Goal: Task Accomplishment & Management: Manage account settings

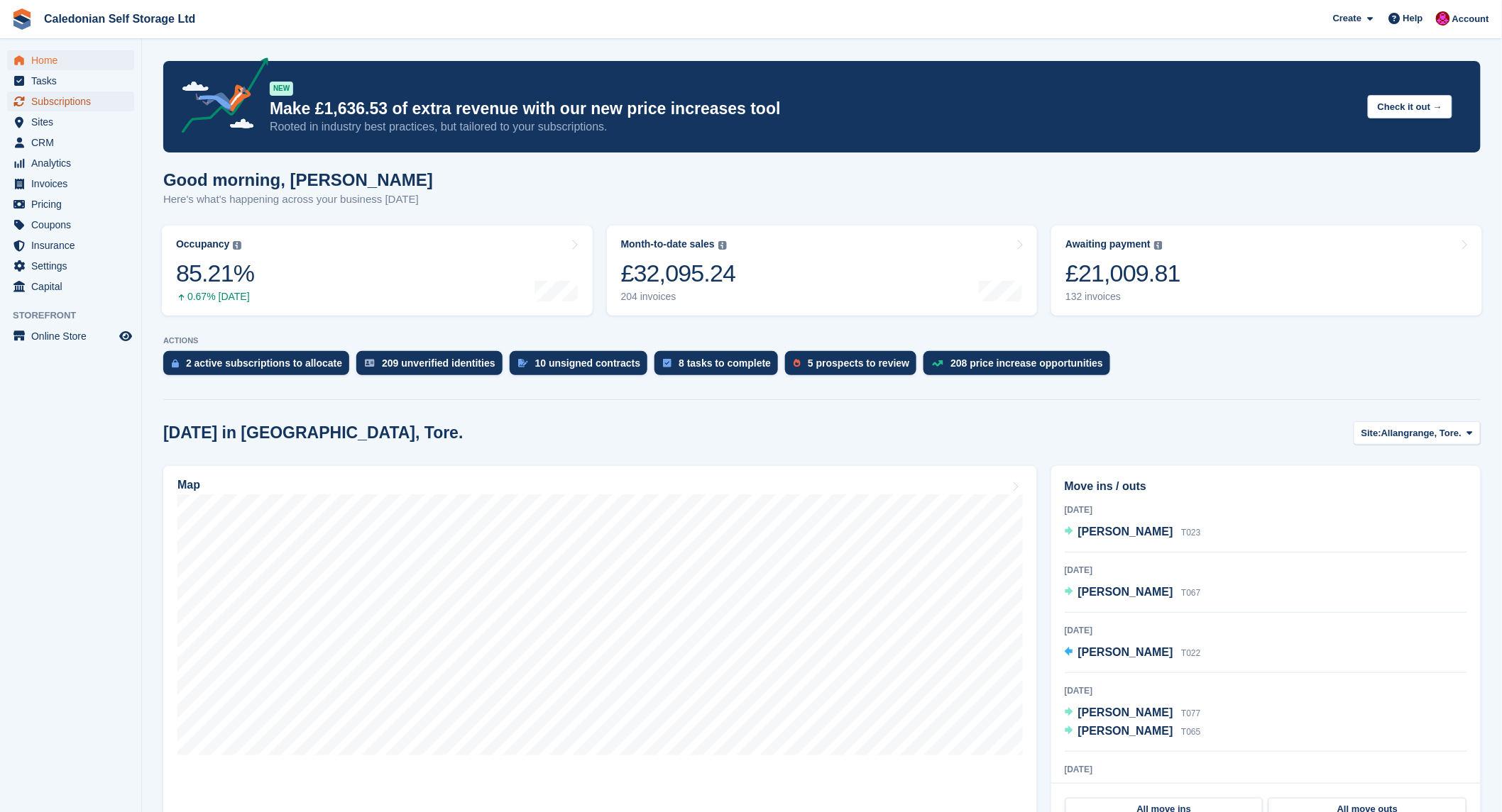
click at [81, 98] on span "Subscriptions" at bounding box center [73, 102] width 85 height 20
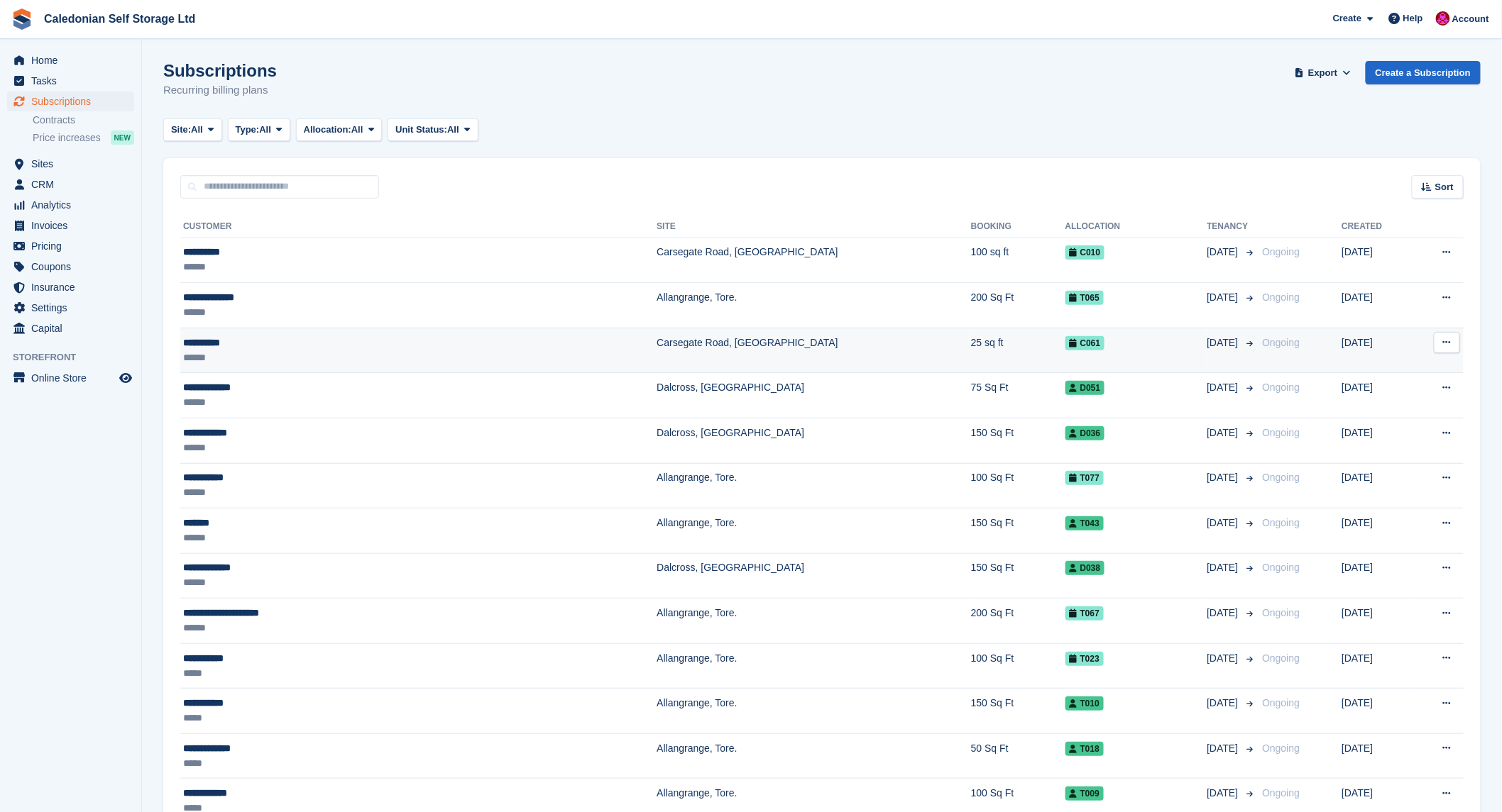
click at [208, 341] on div "**********" at bounding box center [318, 342] width 272 height 15
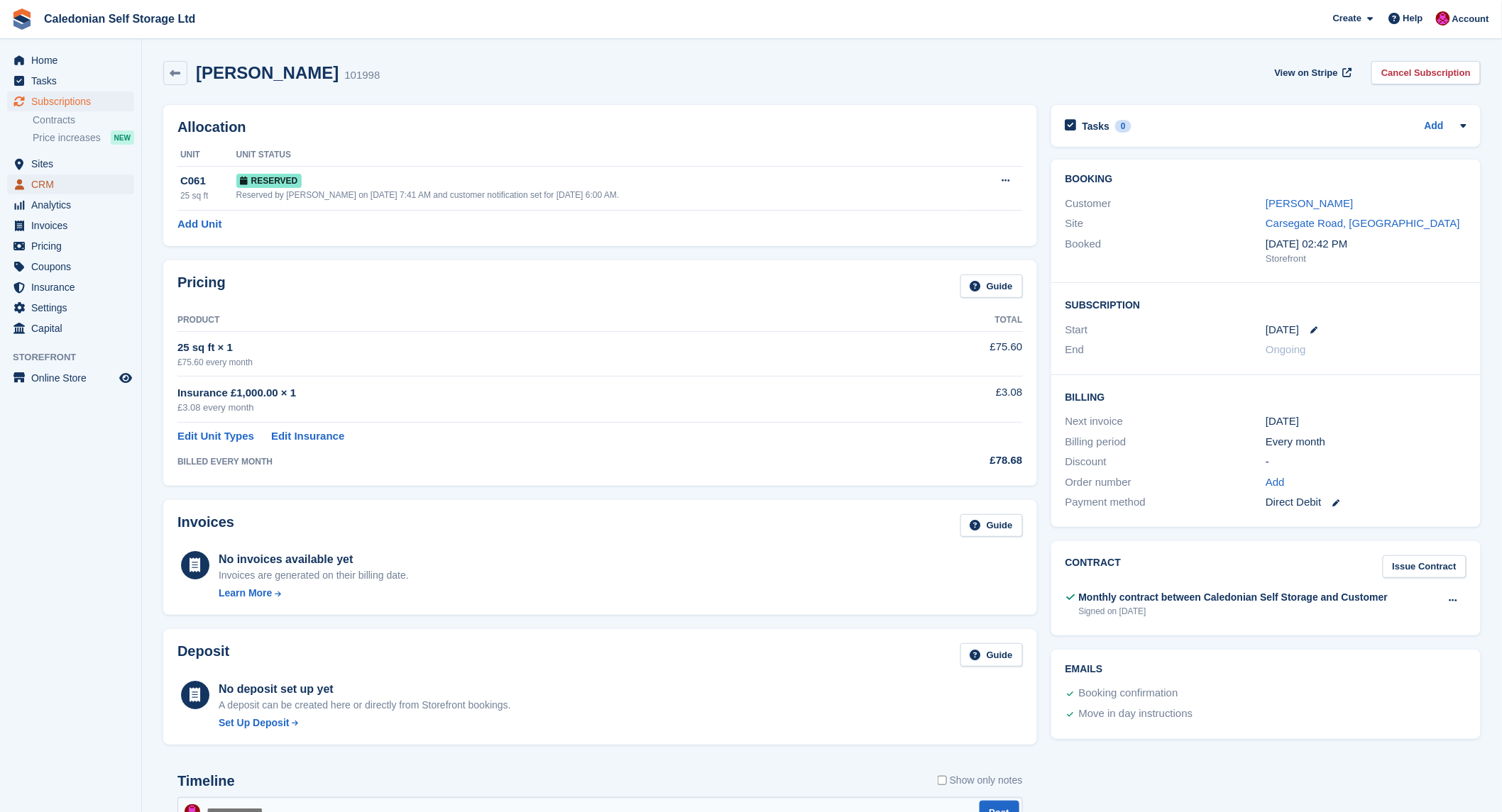
click at [52, 186] on span "CRM" at bounding box center [73, 185] width 85 height 20
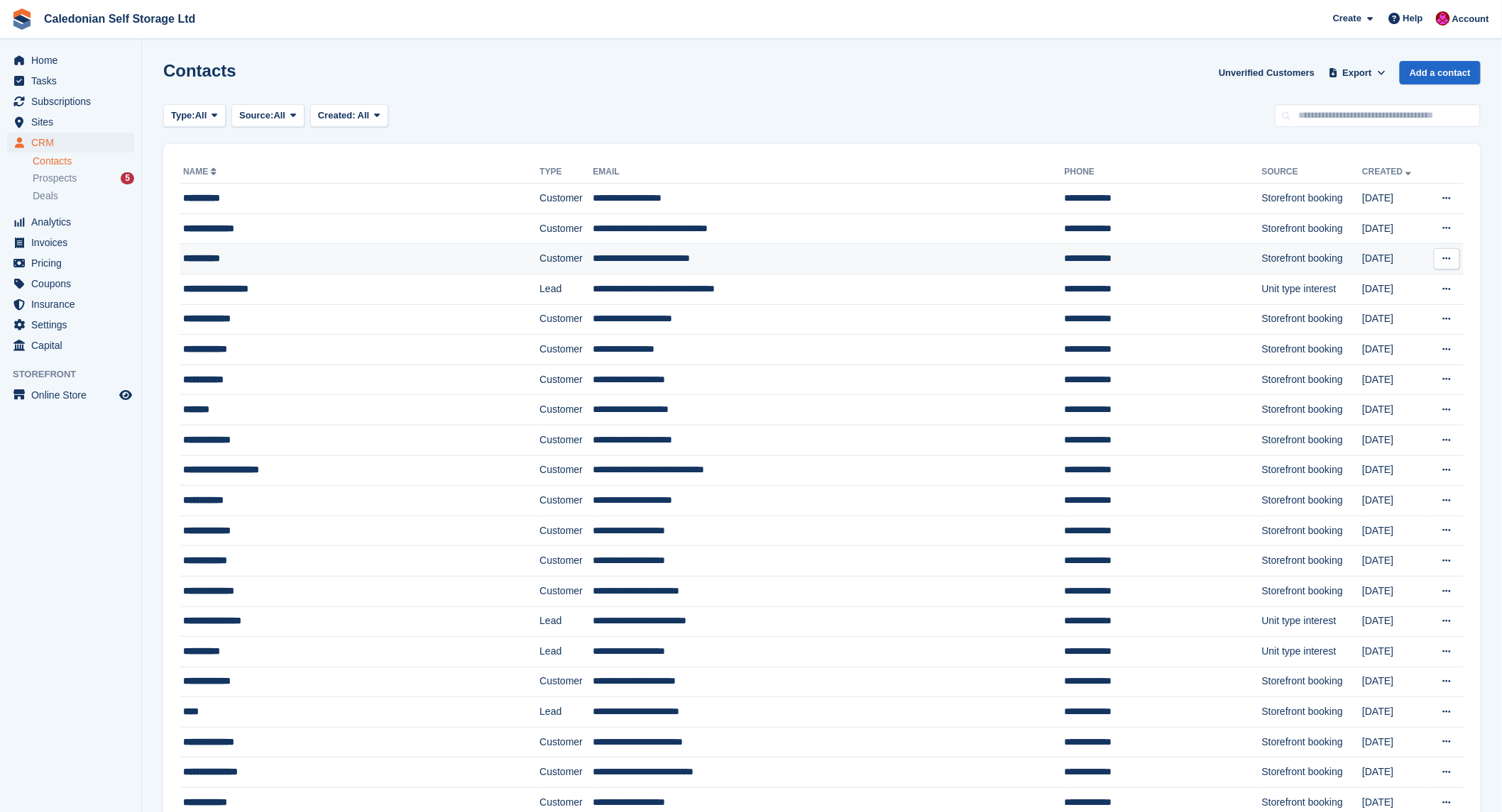
click at [182, 255] on td "**********" at bounding box center [360, 259] width 359 height 31
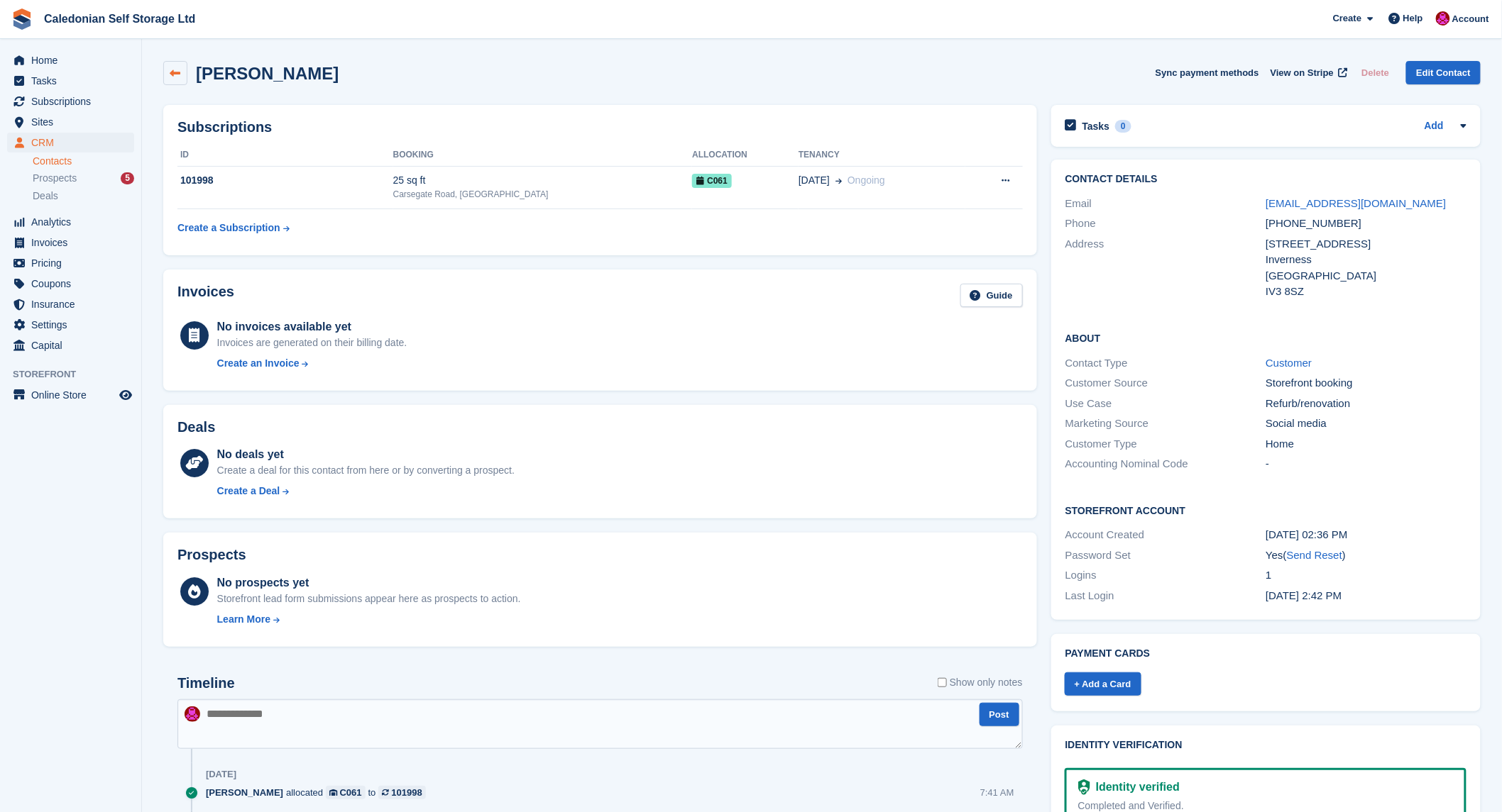
click at [173, 68] on icon at bounding box center [176, 73] width 11 height 11
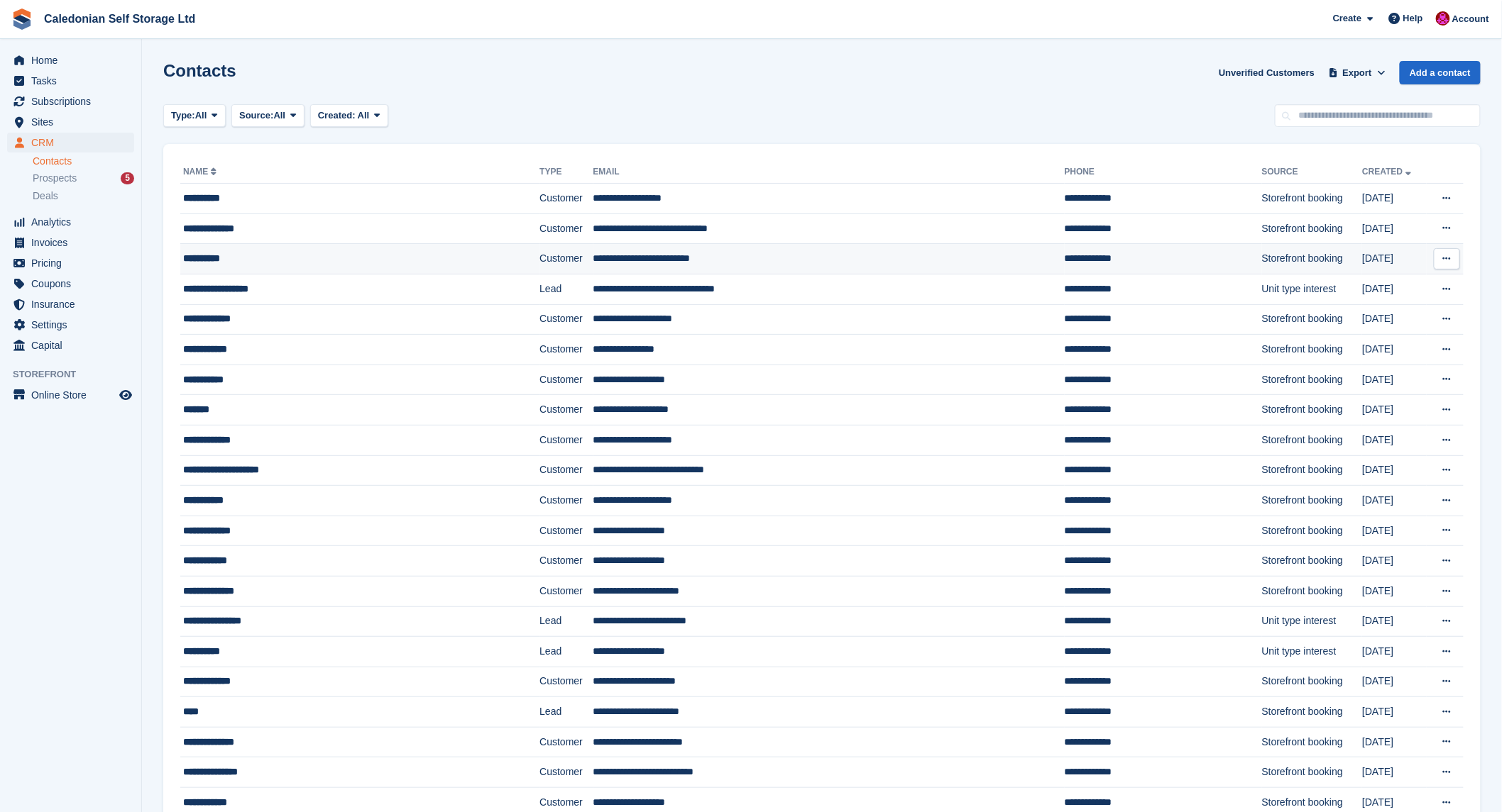
click at [209, 254] on div "**********" at bounding box center [326, 258] width 287 height 15
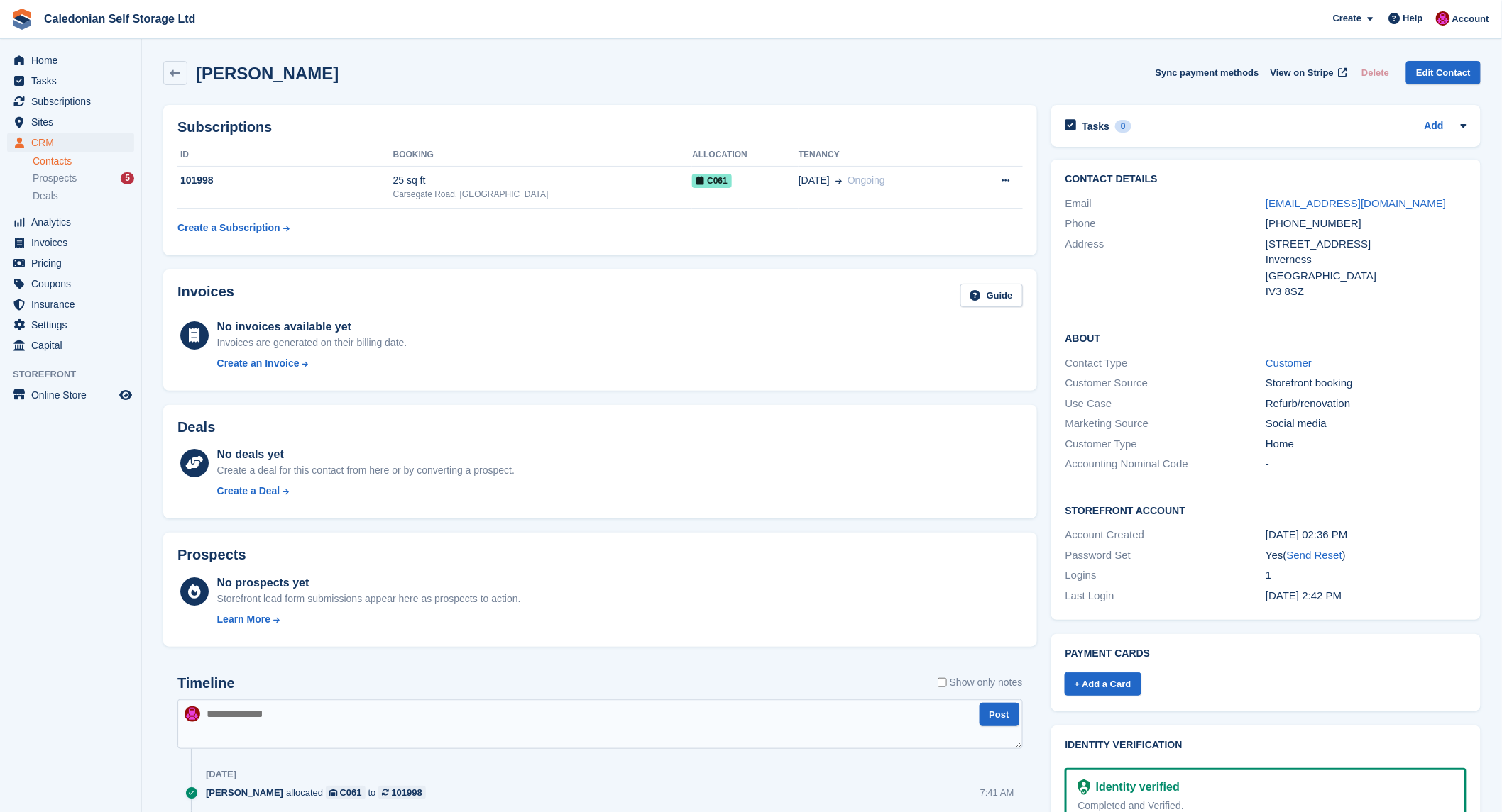
click at [342, 353] on div "No invoices available yet Invoices are generated on their billing date. Create …" at bounding box center [312, 347] width 191 height 58
click at [271, 360] on div "Create an Invoice" at bounding box center [258, 363] width 82 height 15
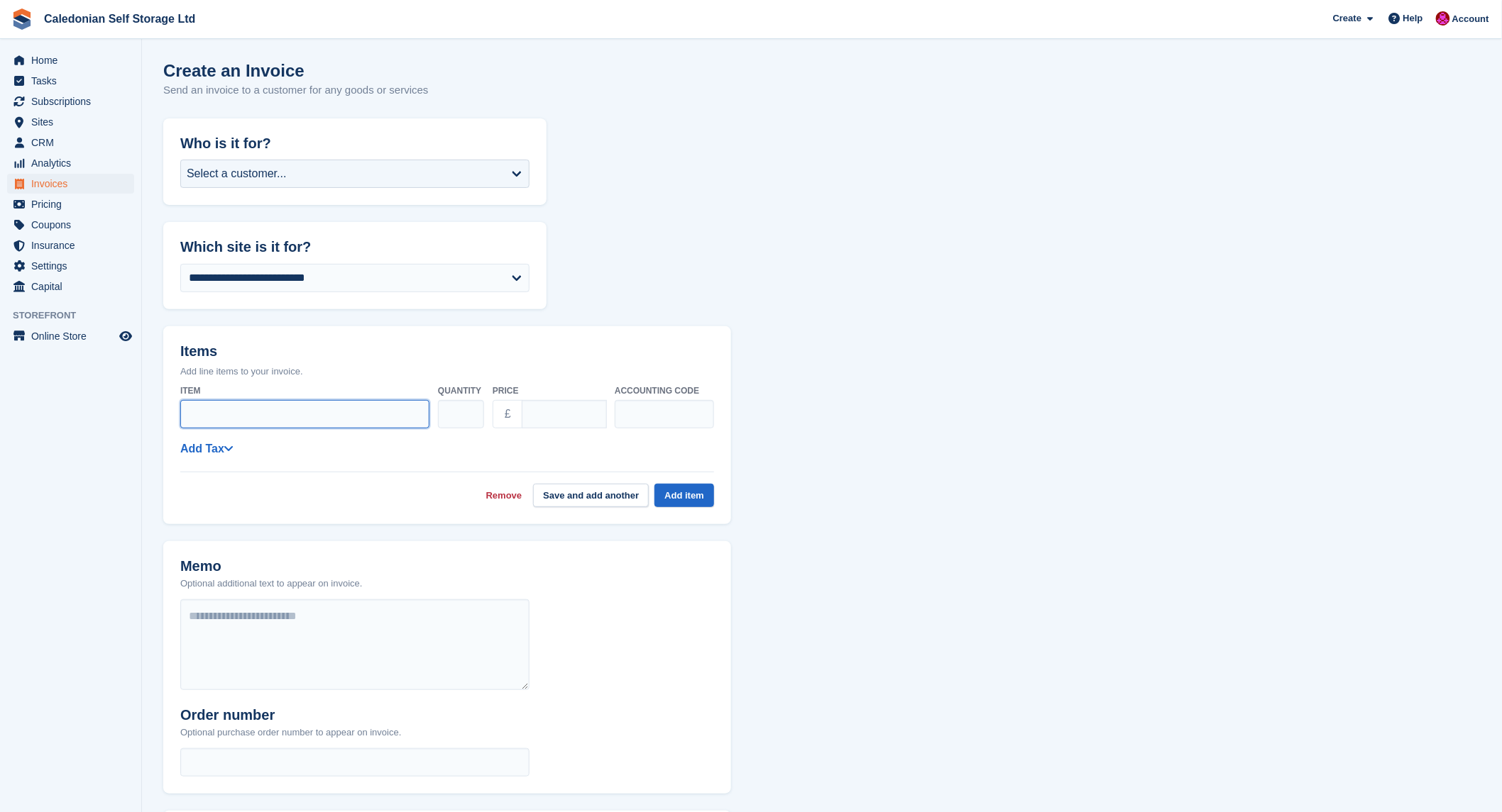
click at [224, 409] on input "Item" at bounding box center [305, 414] width 250 height 28
type input "**********"
click at [578, 419] on input "****" at bounding box center [564, 414] width 85 height 28
type input "*"
type input "*****"
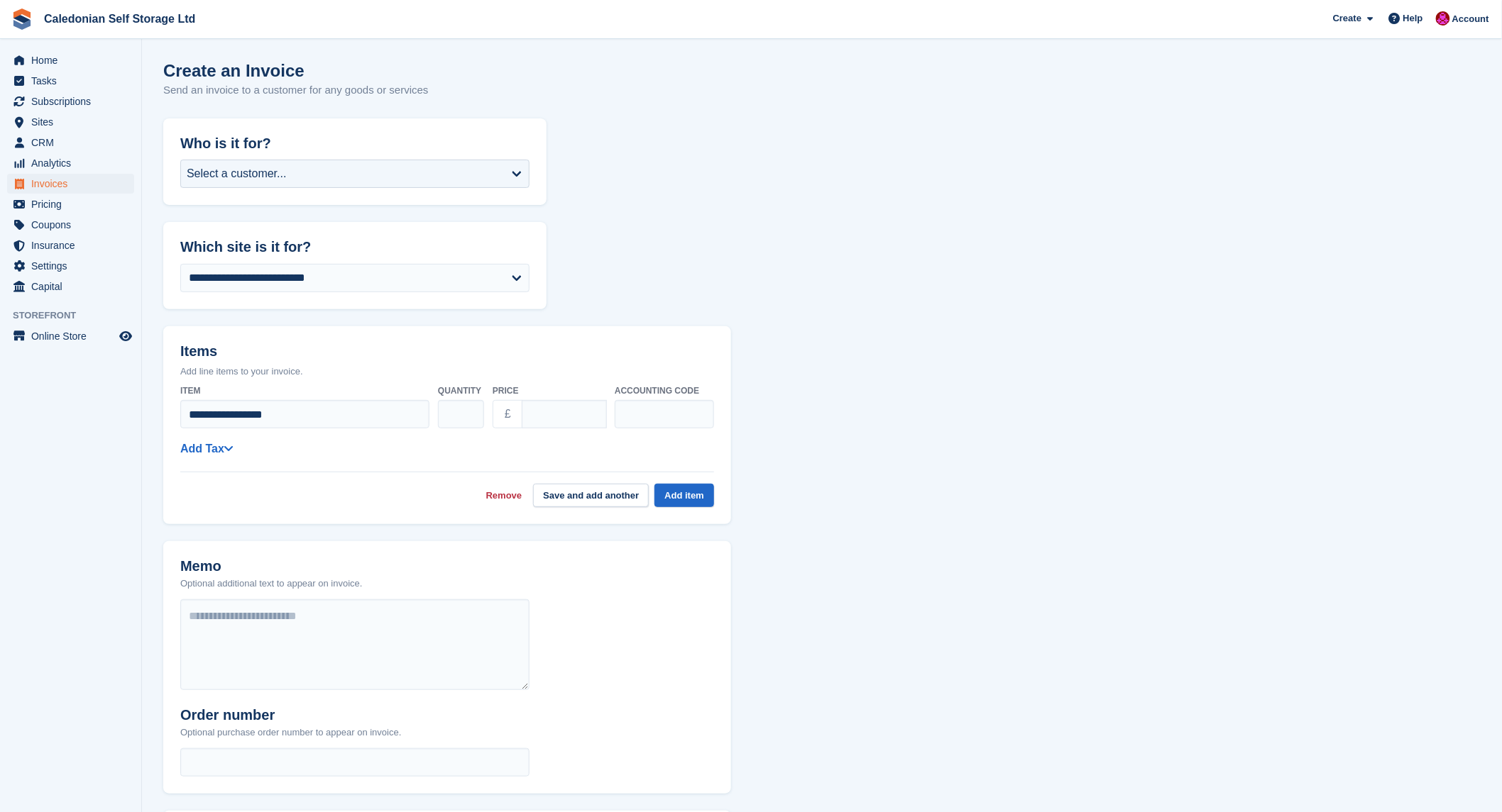
click at [223, 438] on div "**********" at bounding box center [447, 443] width 534 height 129
click at [222, 445] on link "Add Tax" at bounding box center [207, 449] width 53 height 12
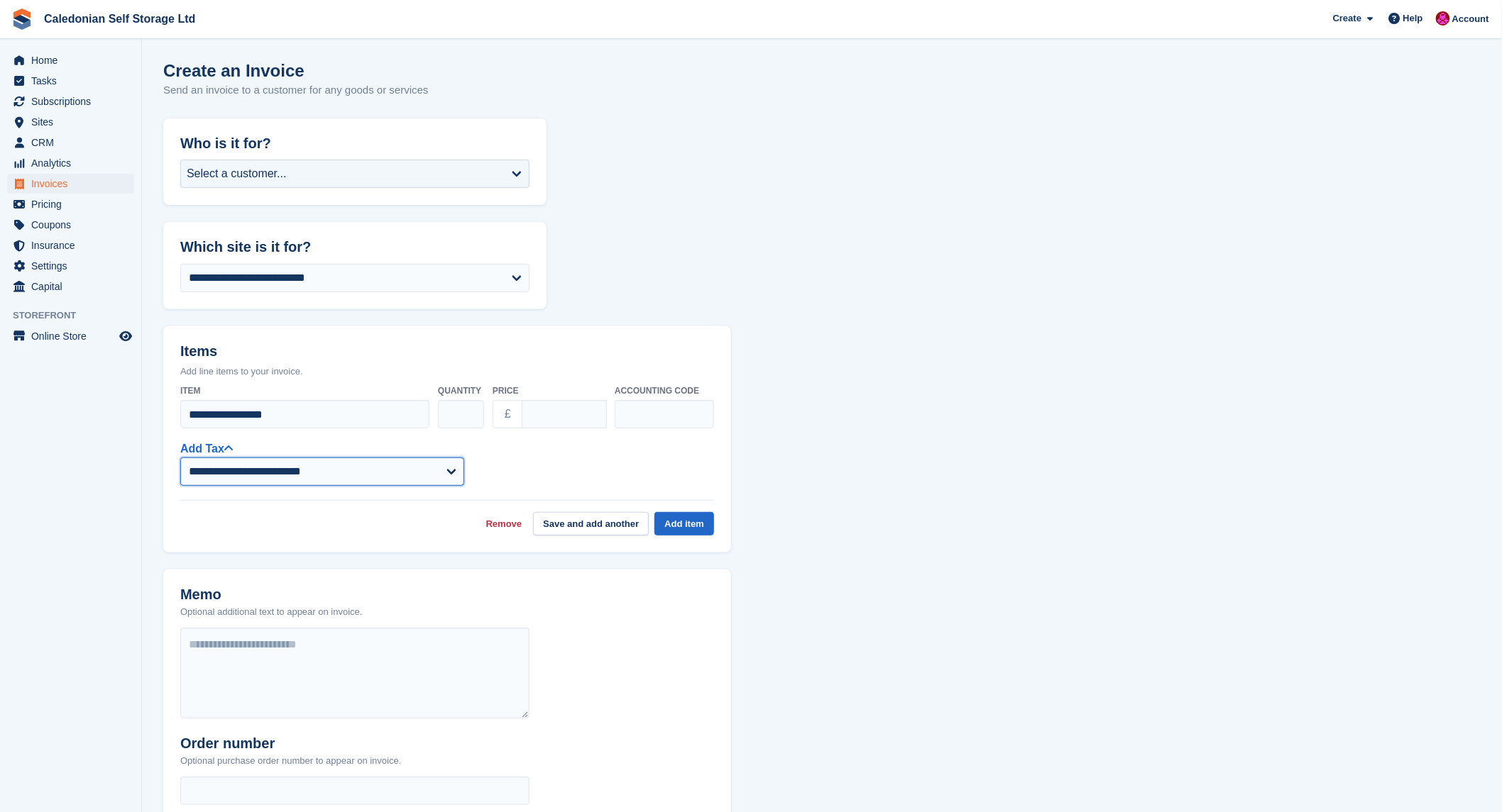
click at [450, 469] on select "**********" at bounding box center [322, 472] width 283 height 28
select select "****"
click at [181, 458] on select "**********" at bounding box center [322, 472] width 283 height 28
click at [689, 519] on button "Add item" at bounding box center [685, 523] width 60 height 23
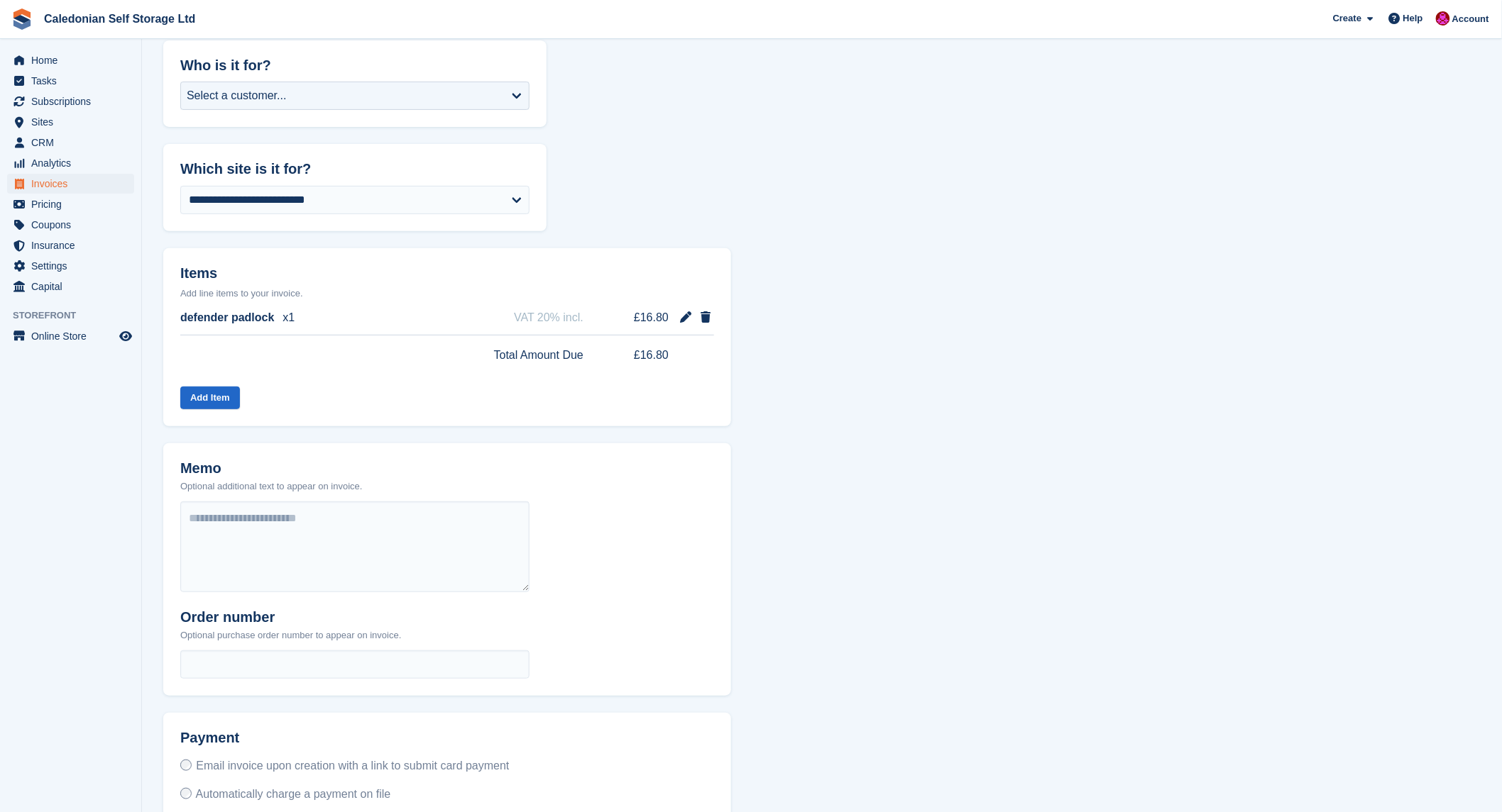
scroll to position [151, 0]
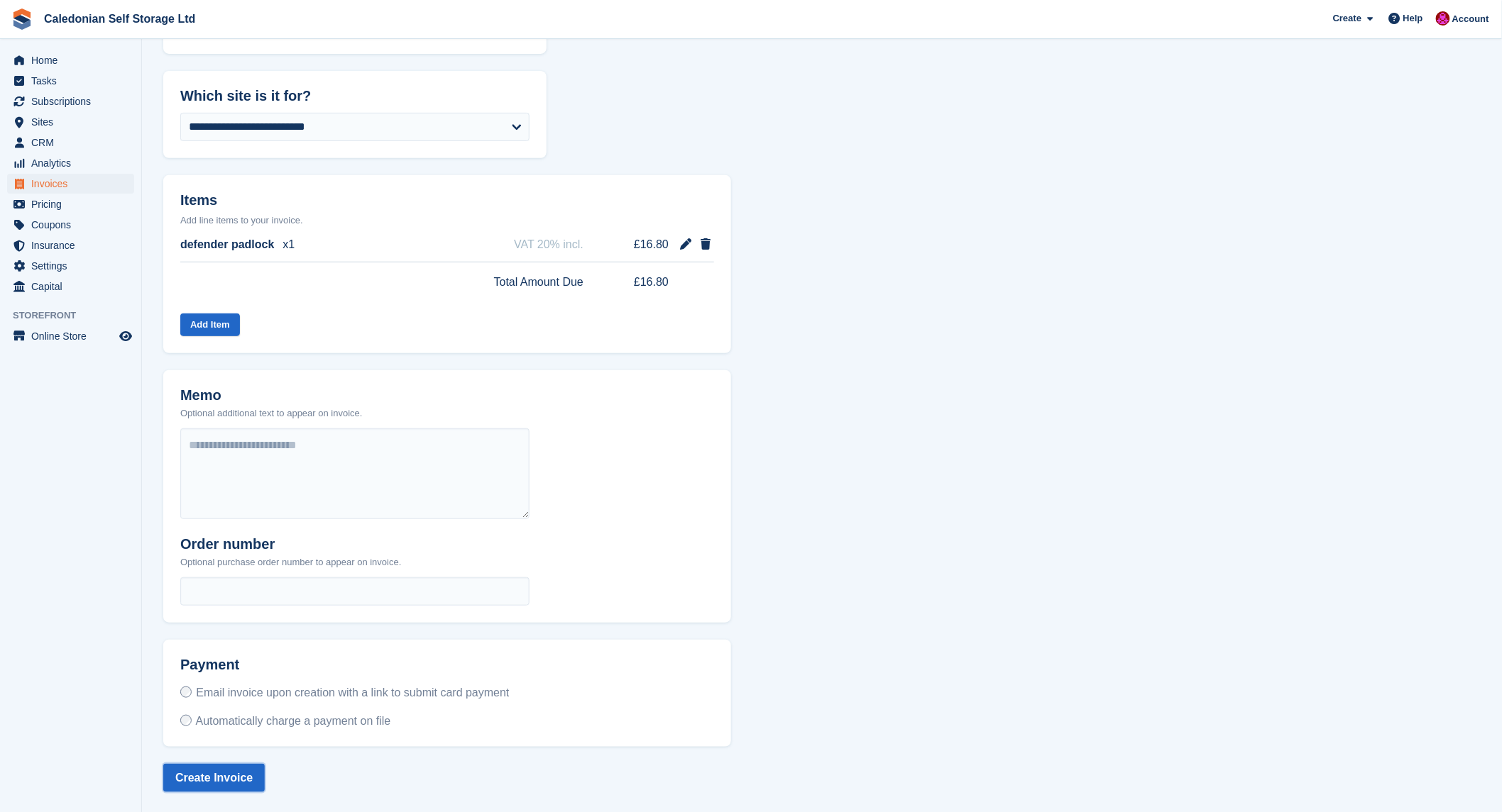
click at [237, 778] on button "Create Invoice" at bounding box center [215, 778] width 102 height 28
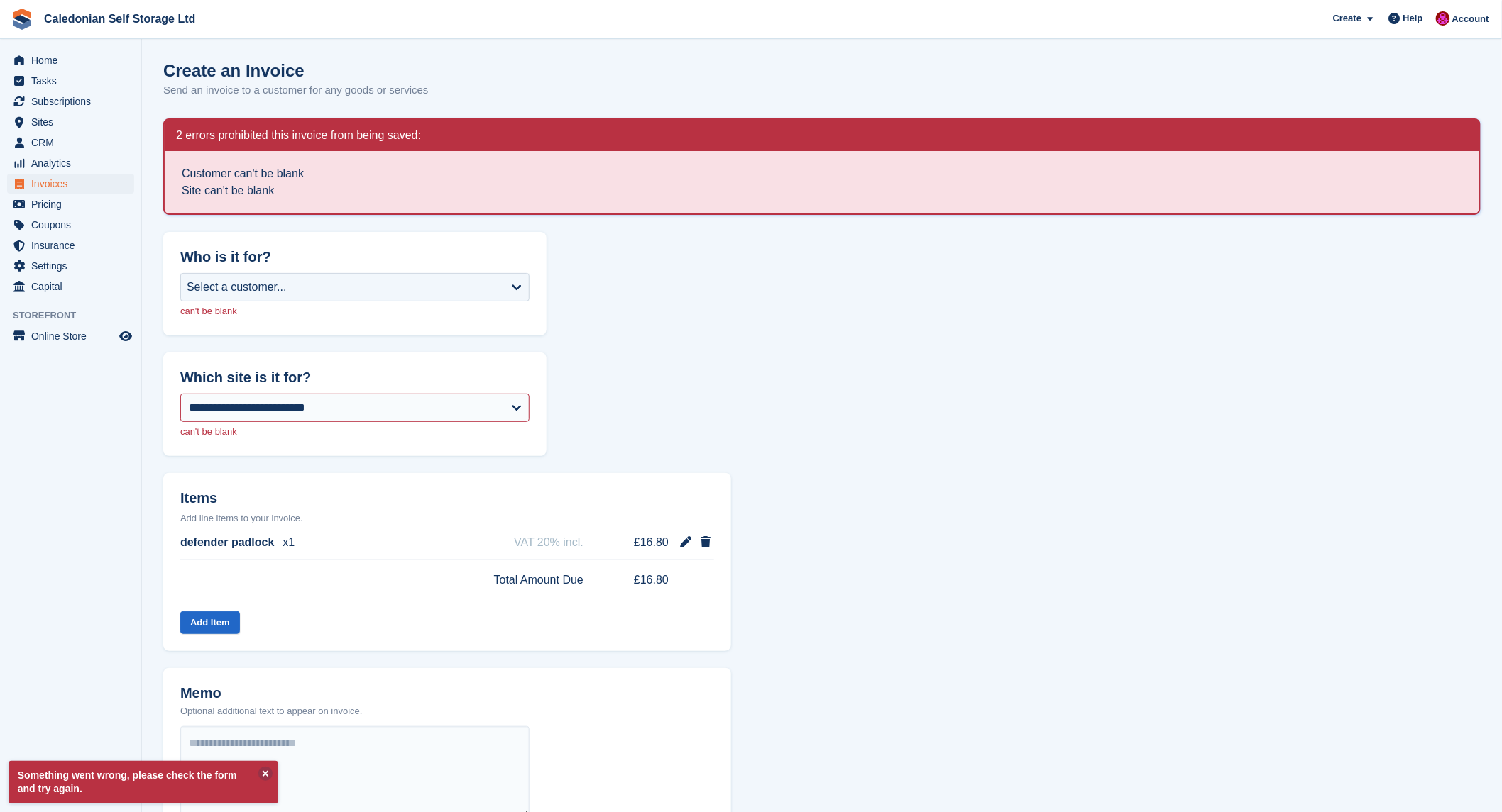
click at [80, 603] on aside "Home Tasks Subscriptions Subscriptions Subscriptions Contracts Price increases …" at bounding box center [70, 409] width 141 height 741
click at [323, 166] on li "Customer can't be blank" at bounding box center [821, 174] width 1280 height 17
click at [519, 285] on div "Select a customer..." at bounding box center [355, 287] width 349 height 28
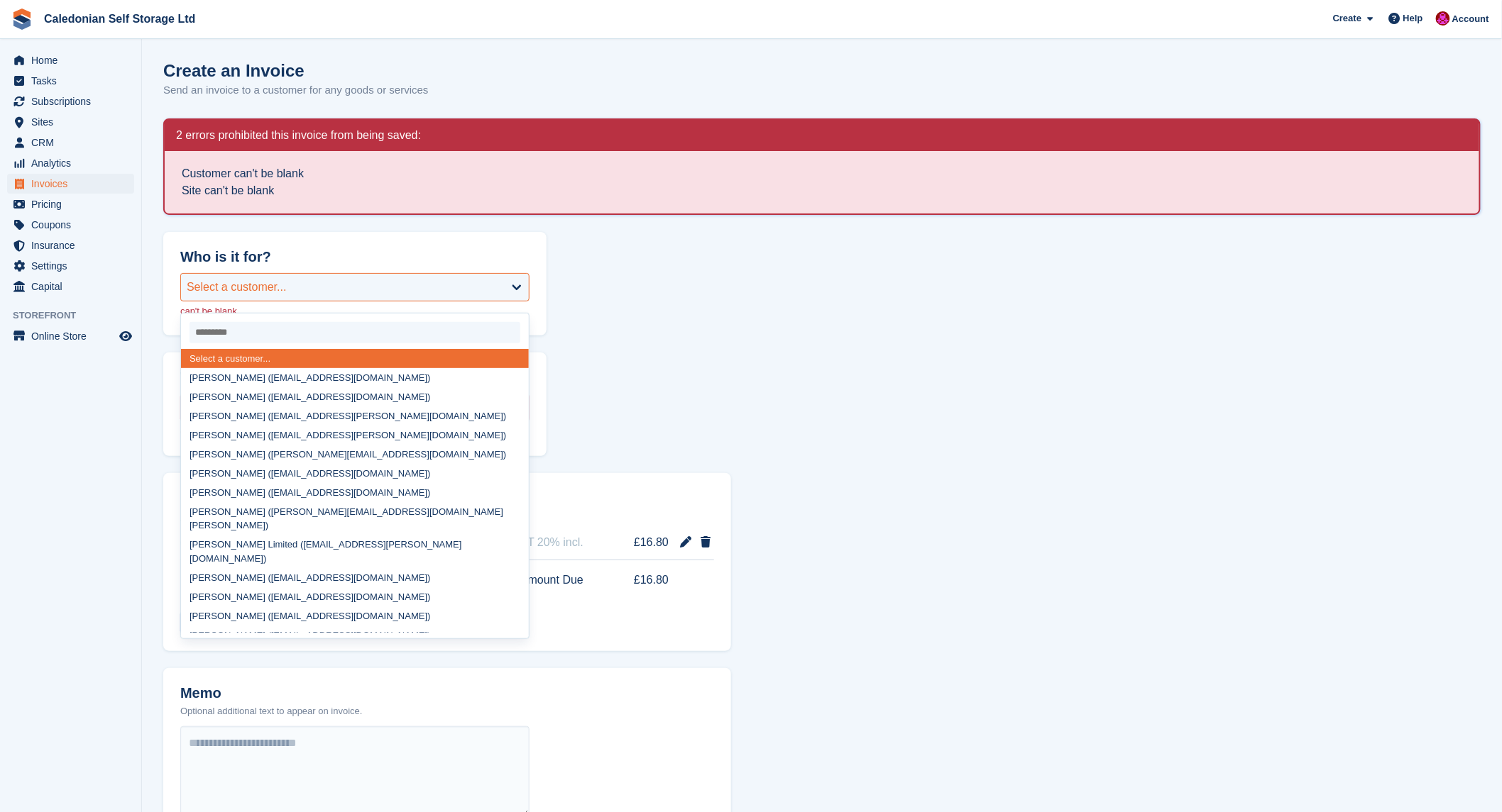
click at [512, 288] on div "Select a customer..." at bounding box center [355, 287] width 349 height 28
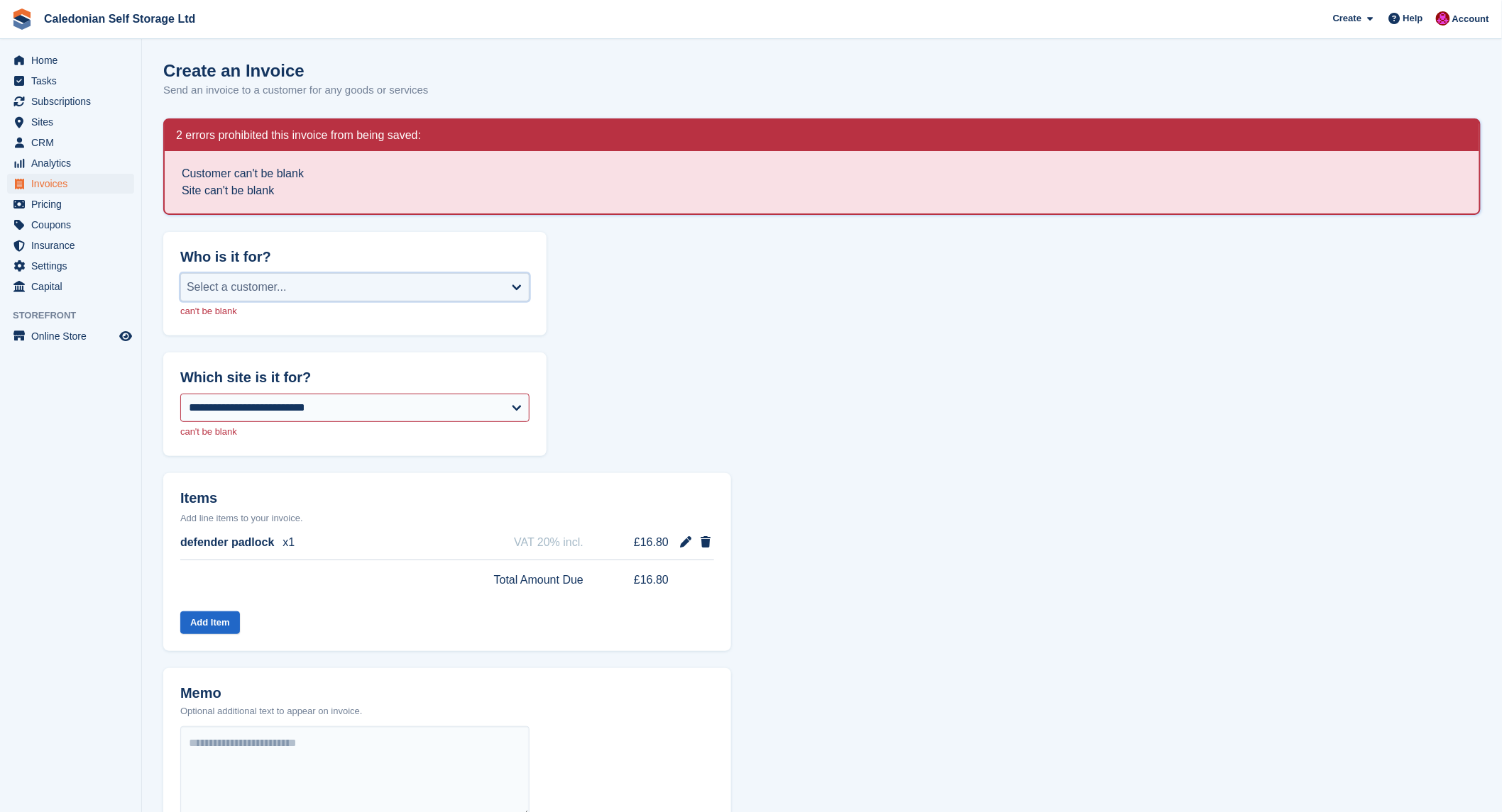
click at [515, 286] on div "Select a customer..." at bounding box center [355, 287] width 349 height 28
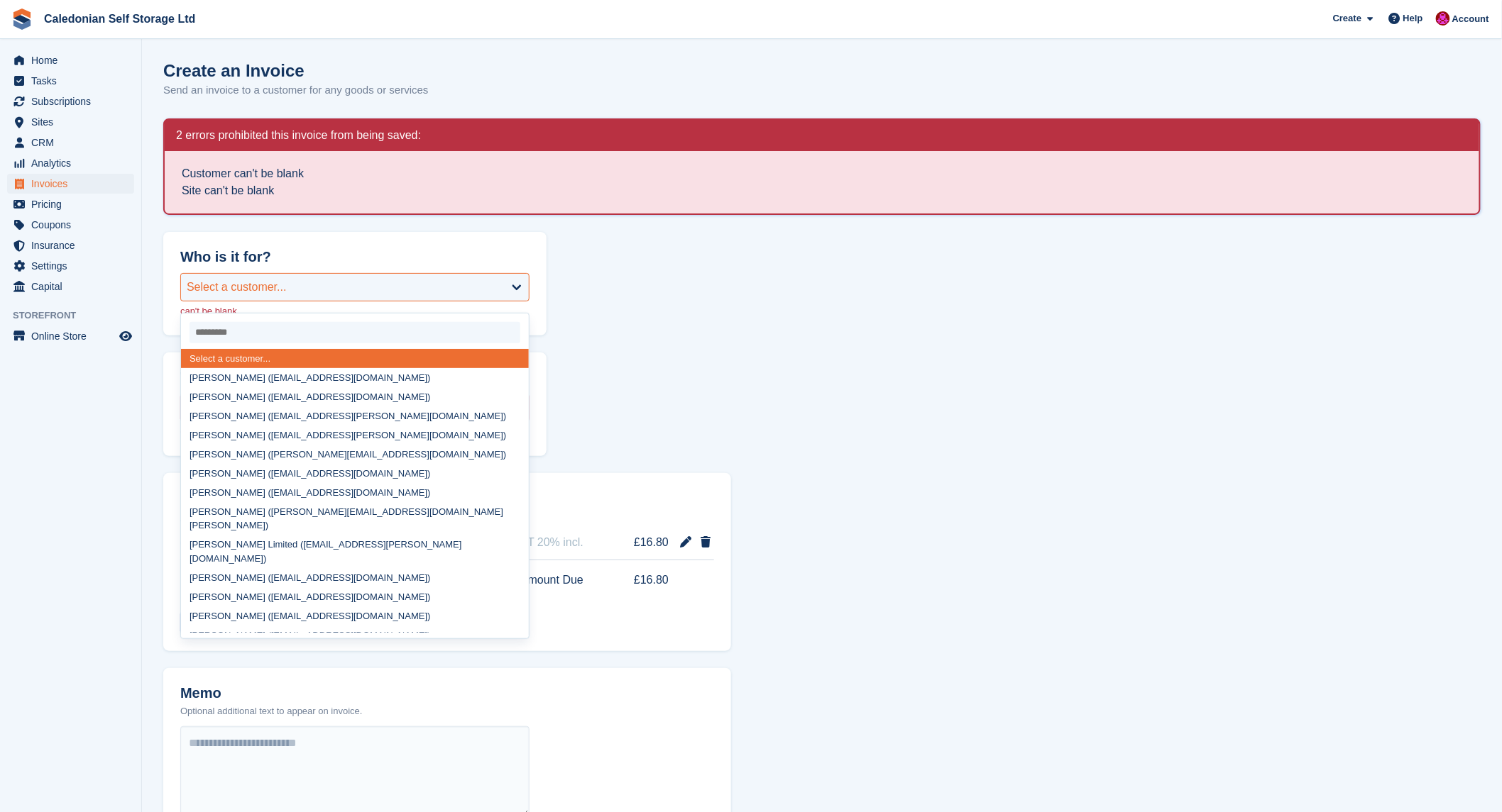
click at [518, 285] on div "Select a customer..." at bounding box center [355, 287] width 349 height 28
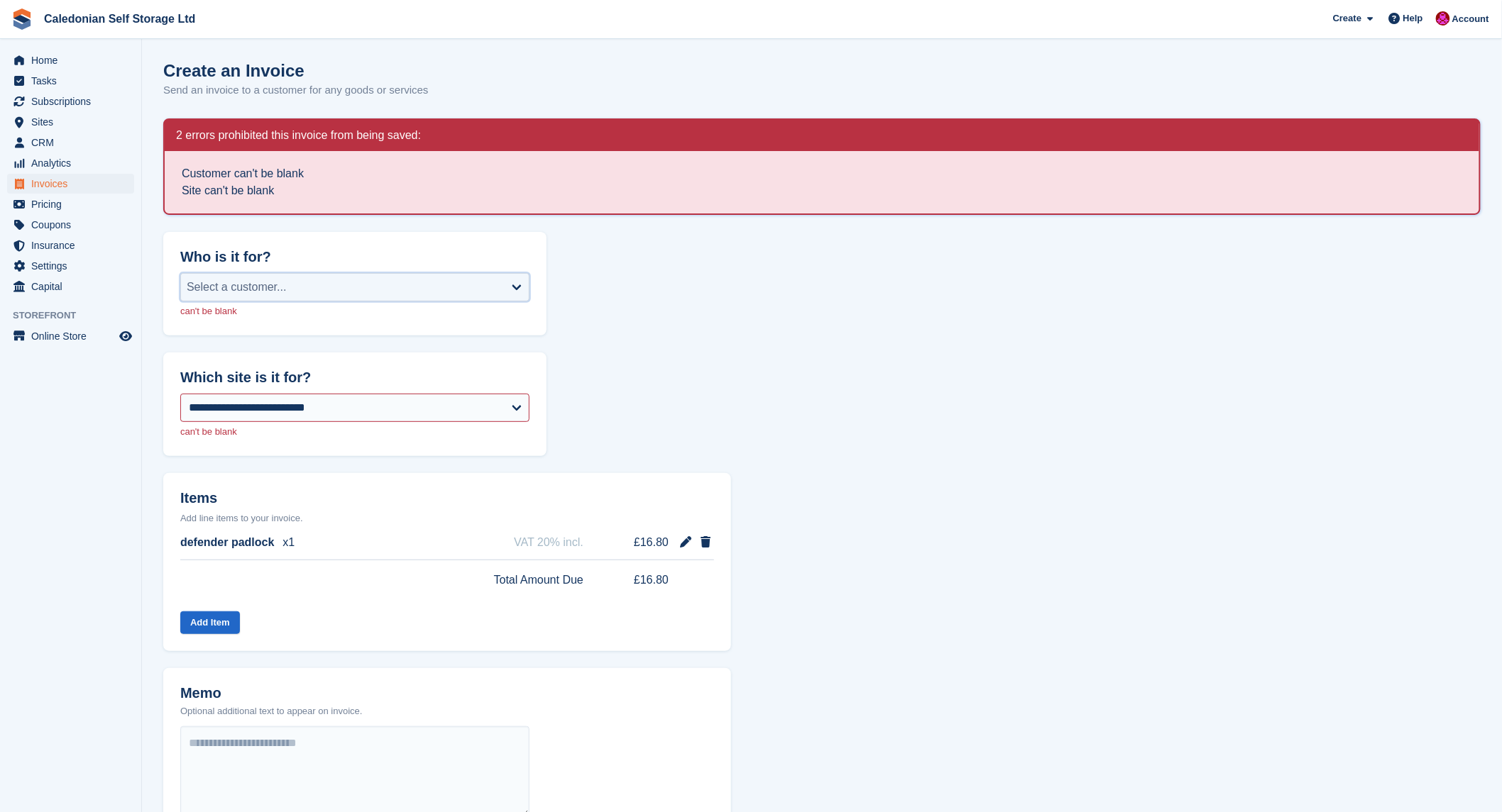
click at [518, 285] on div "Select a customer..." at bounding box center [355, 287] width 349 height 28
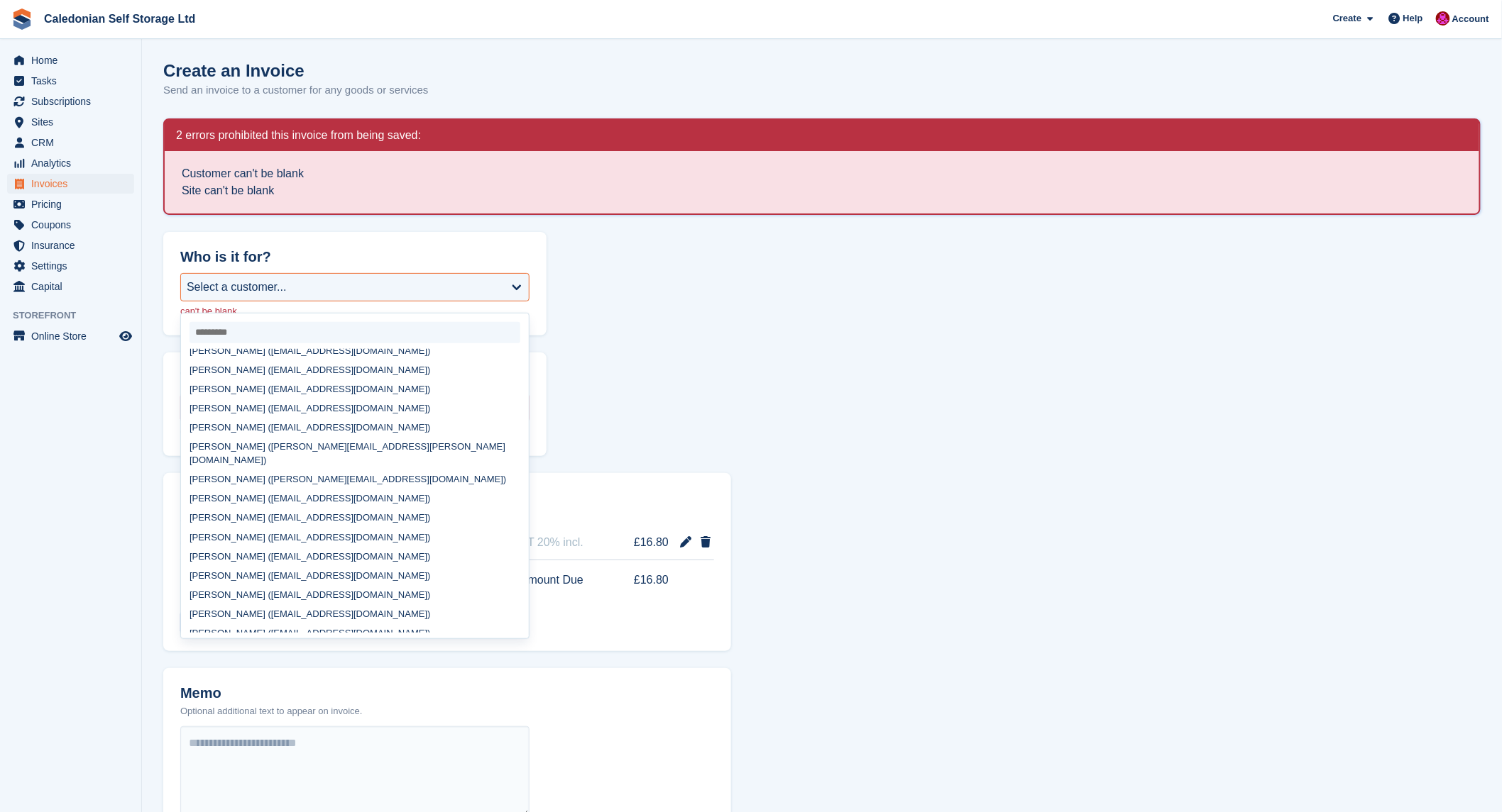
scroll to position [551, 0]
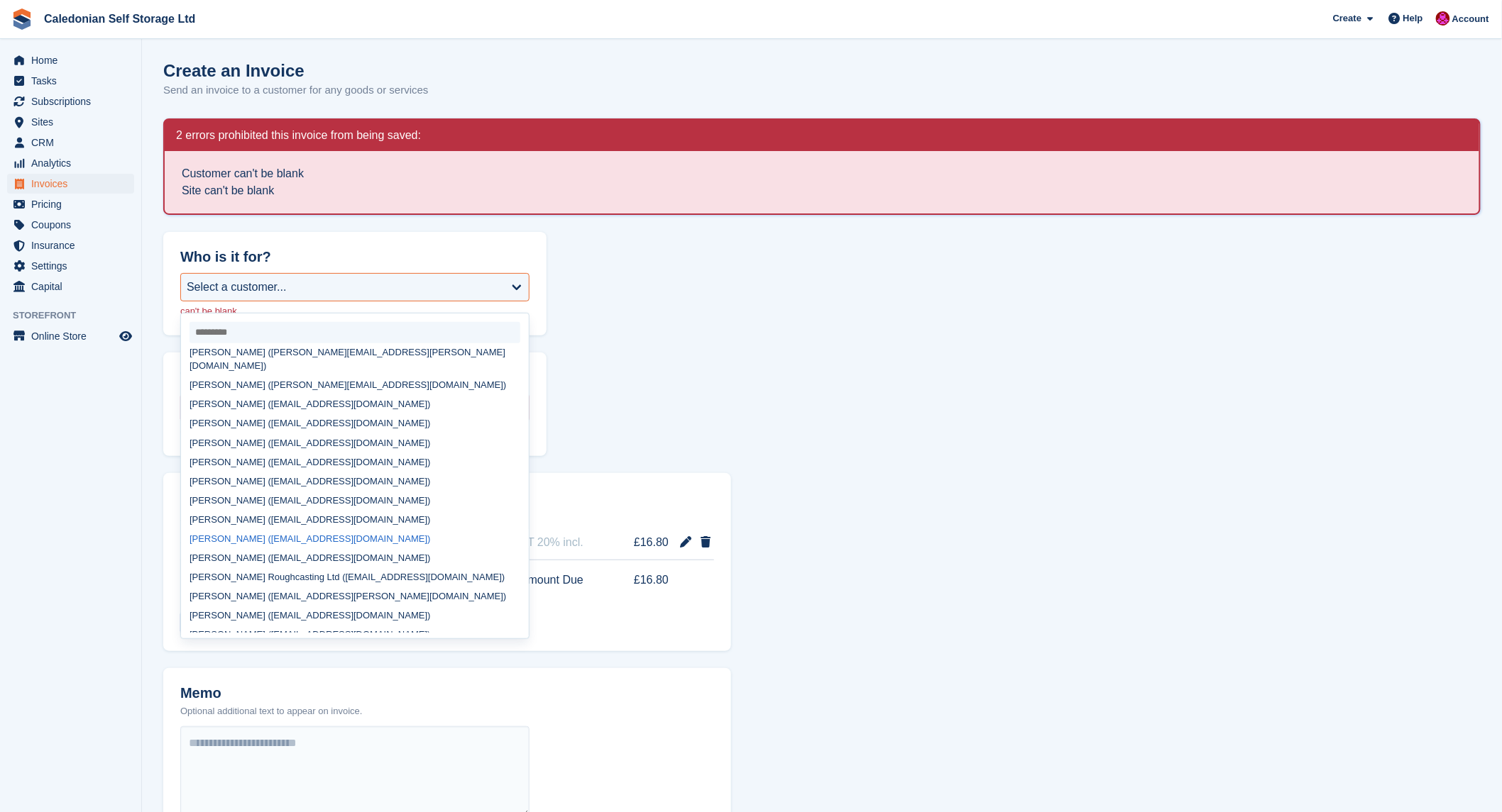
click at [194, 529] on div "Clare Egan (cheekycharlieegan@gmail.com)" at bounding box center [354, 538] width 347 height 19
select select "******"
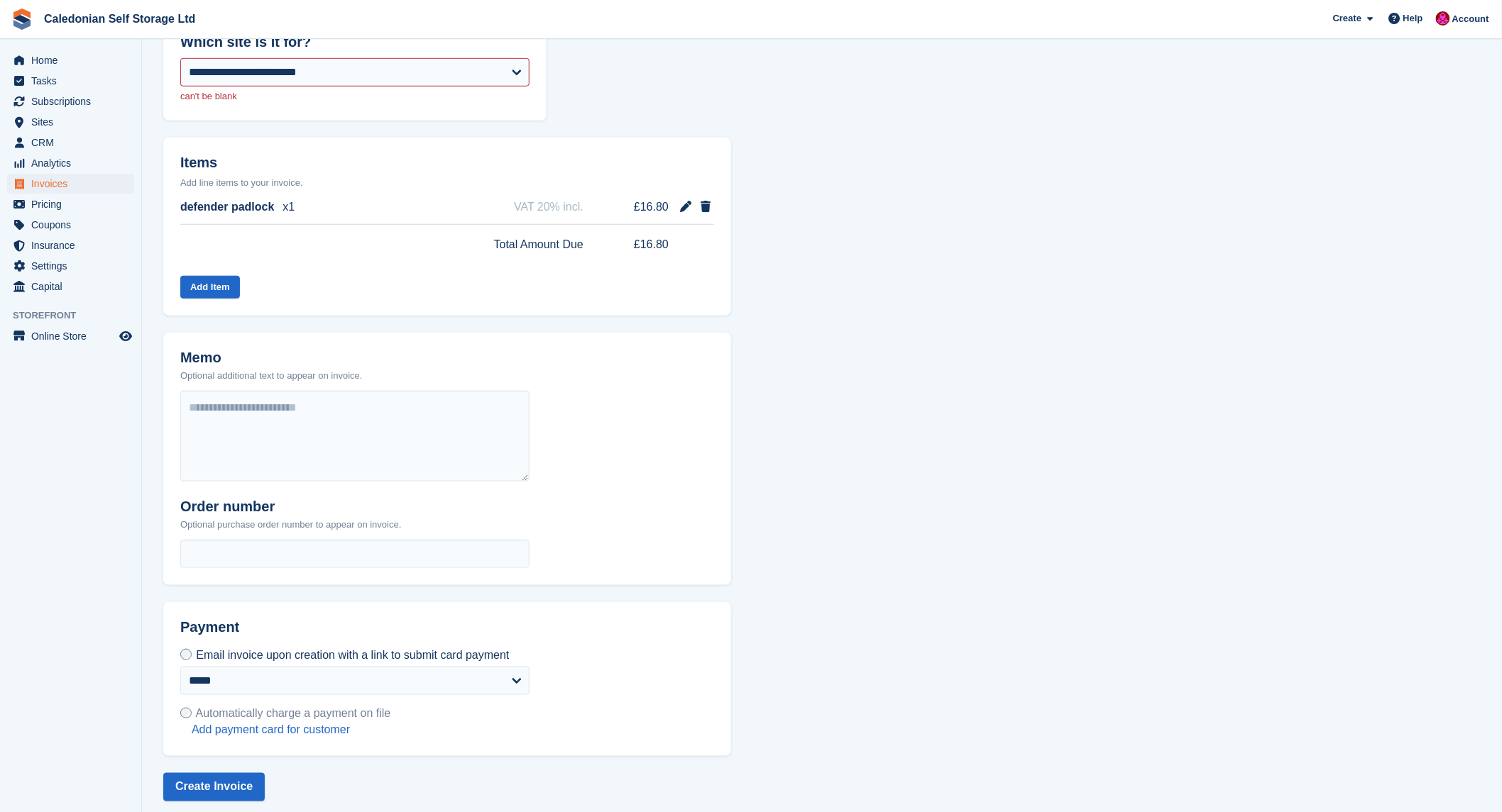
scroll to position [402, 0]
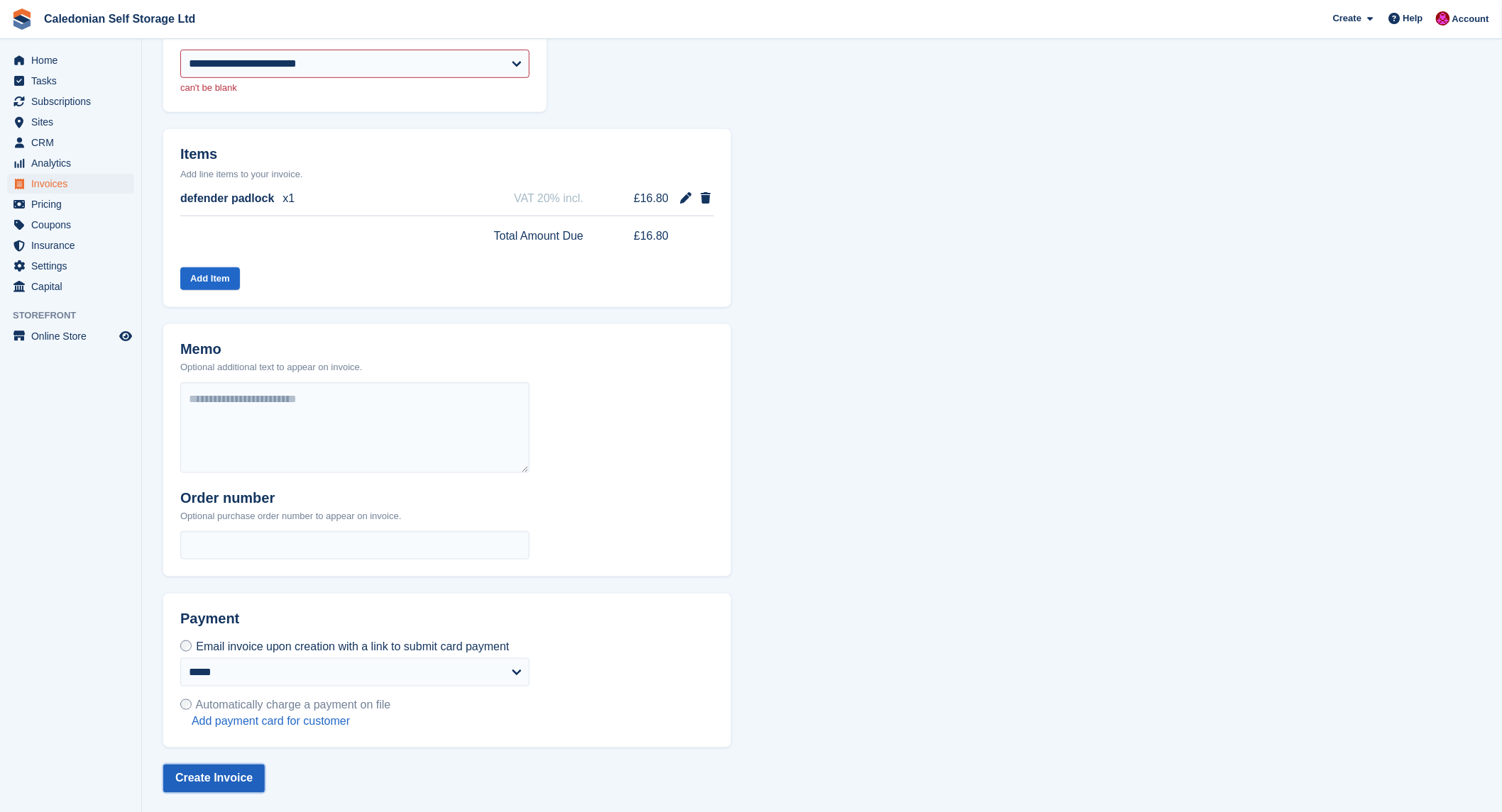
click at [215, 783] on button "Create Invoice" at bounding box center [215, 779] width 102 height 28
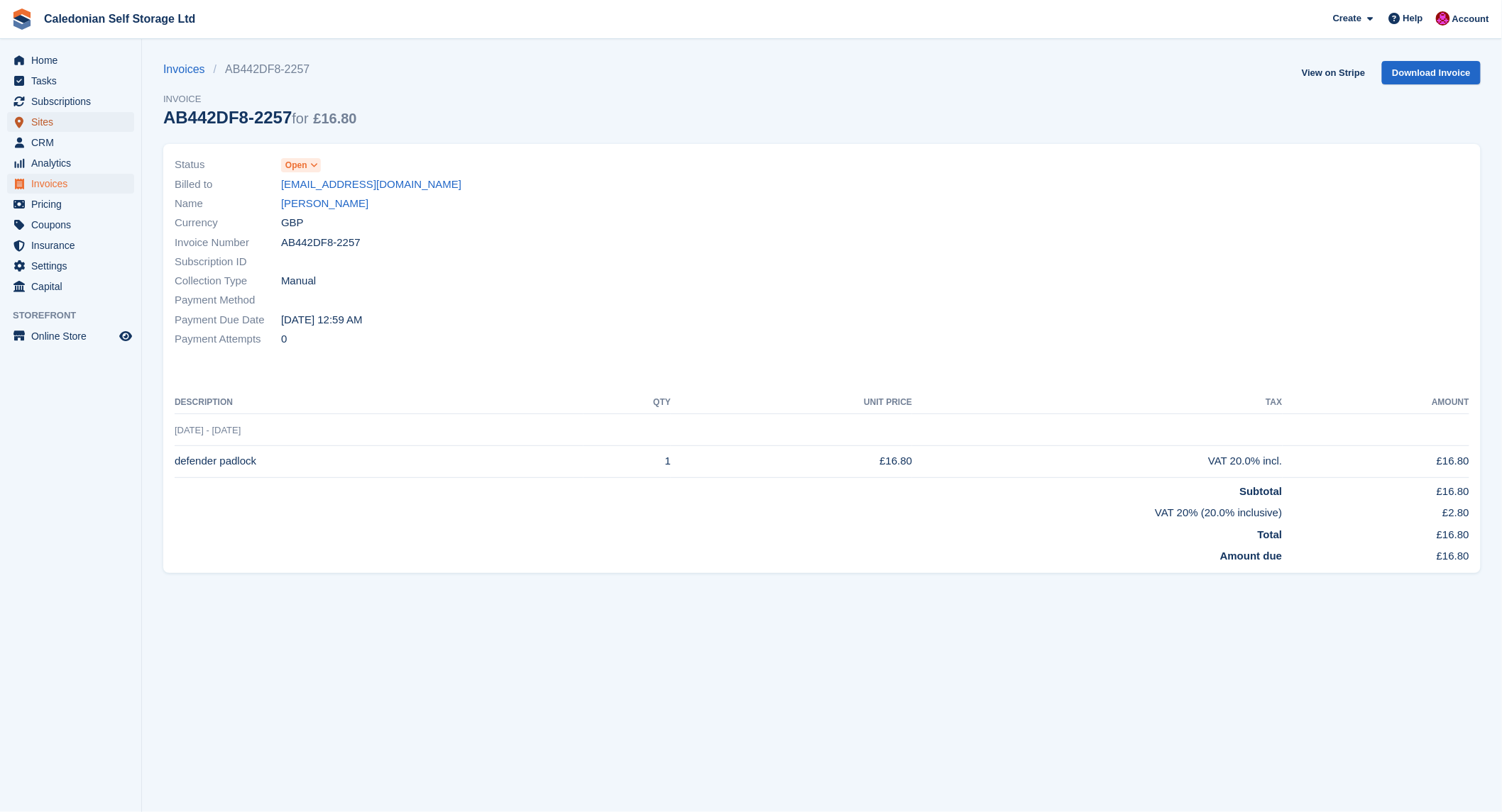
click at [33, 124] on span "Sites" at bounding box center [73, 122] width 85 height 20
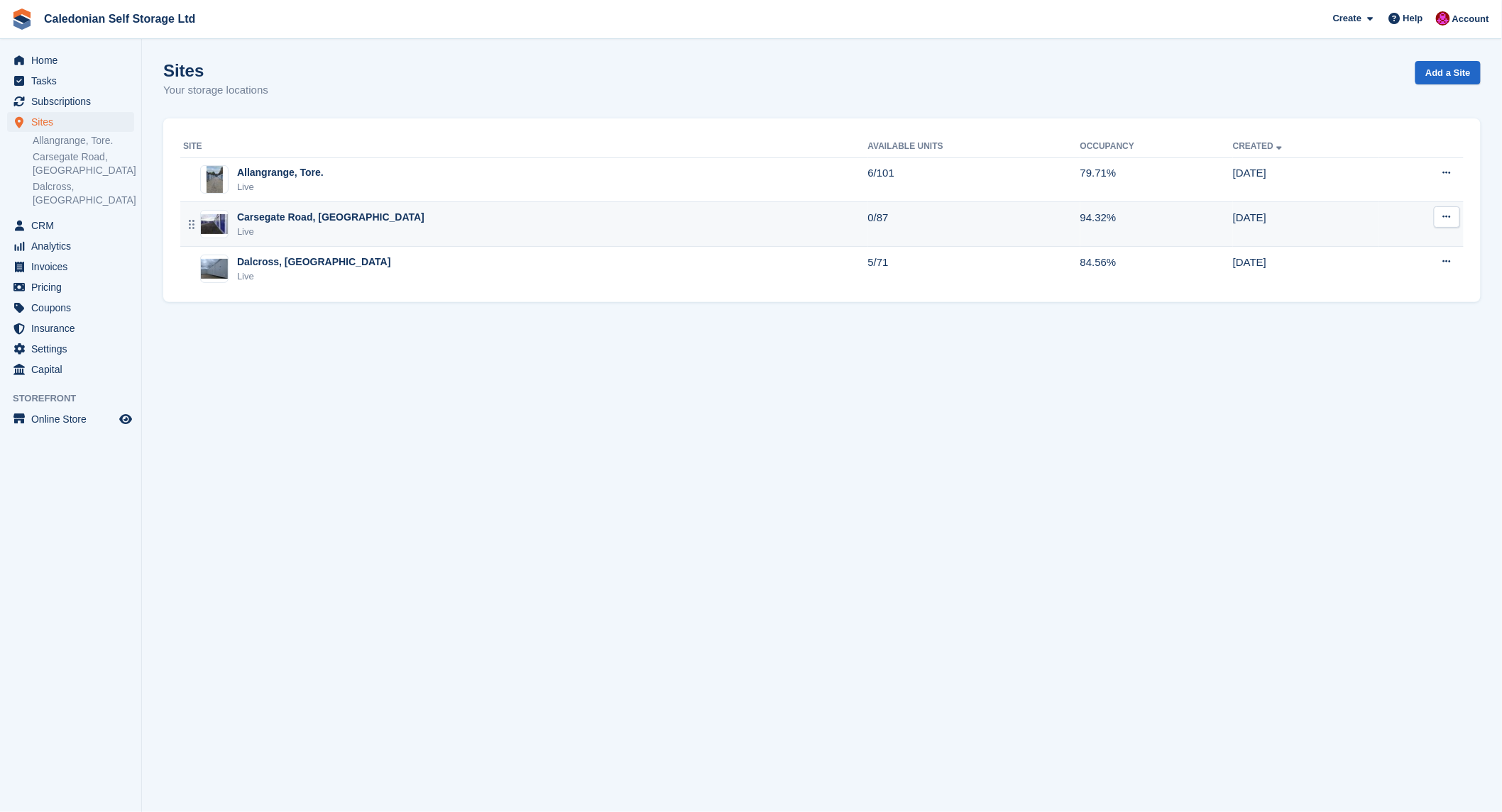
click at [286, 214] on div "Carsegate Road, [GEOGRAPHIC_DATA]" at bounding box center [330, 216] width 188 height 15
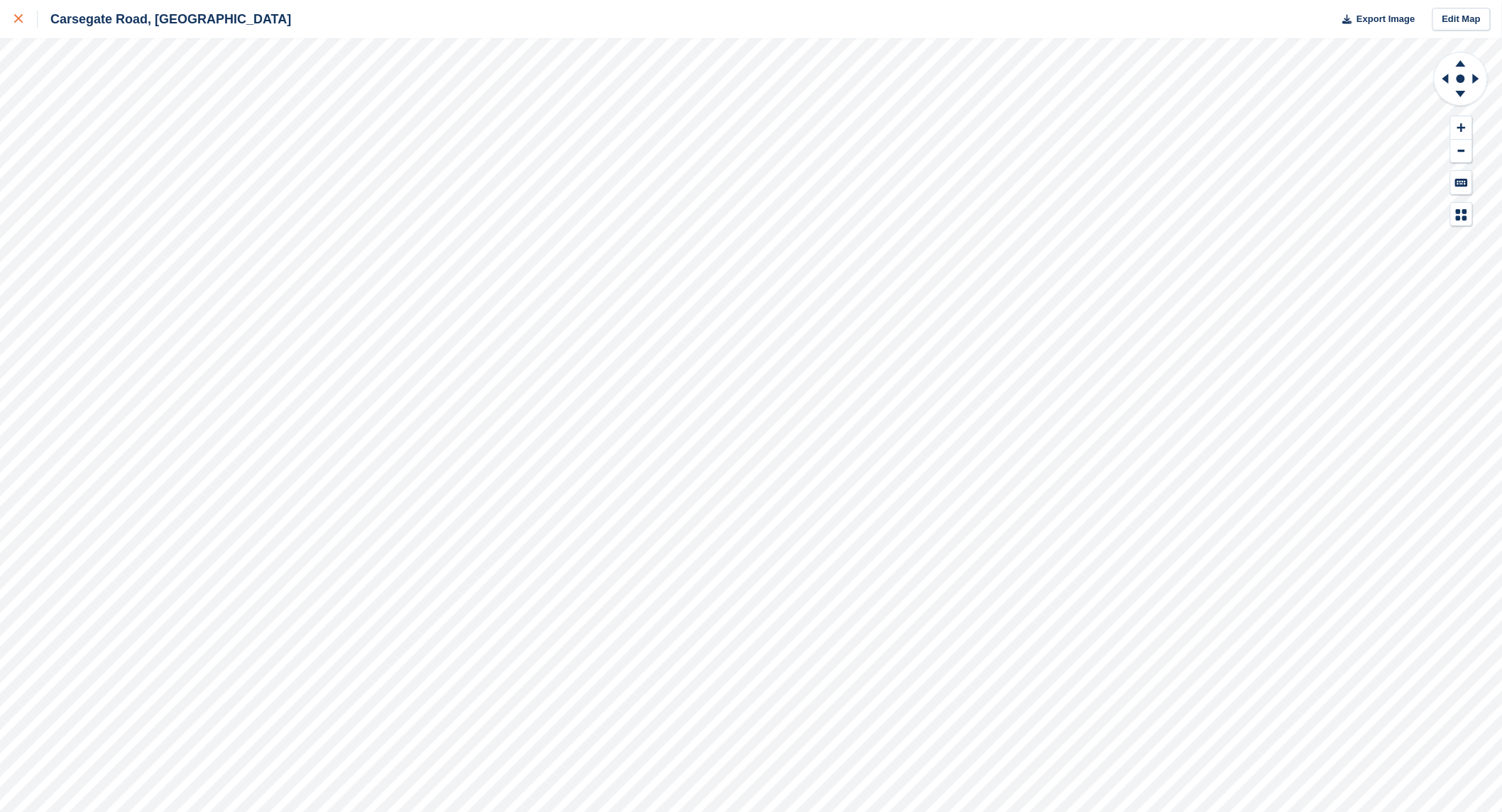
click at [26, 18] on div at bounding box center [25, 19] width 23 height 17
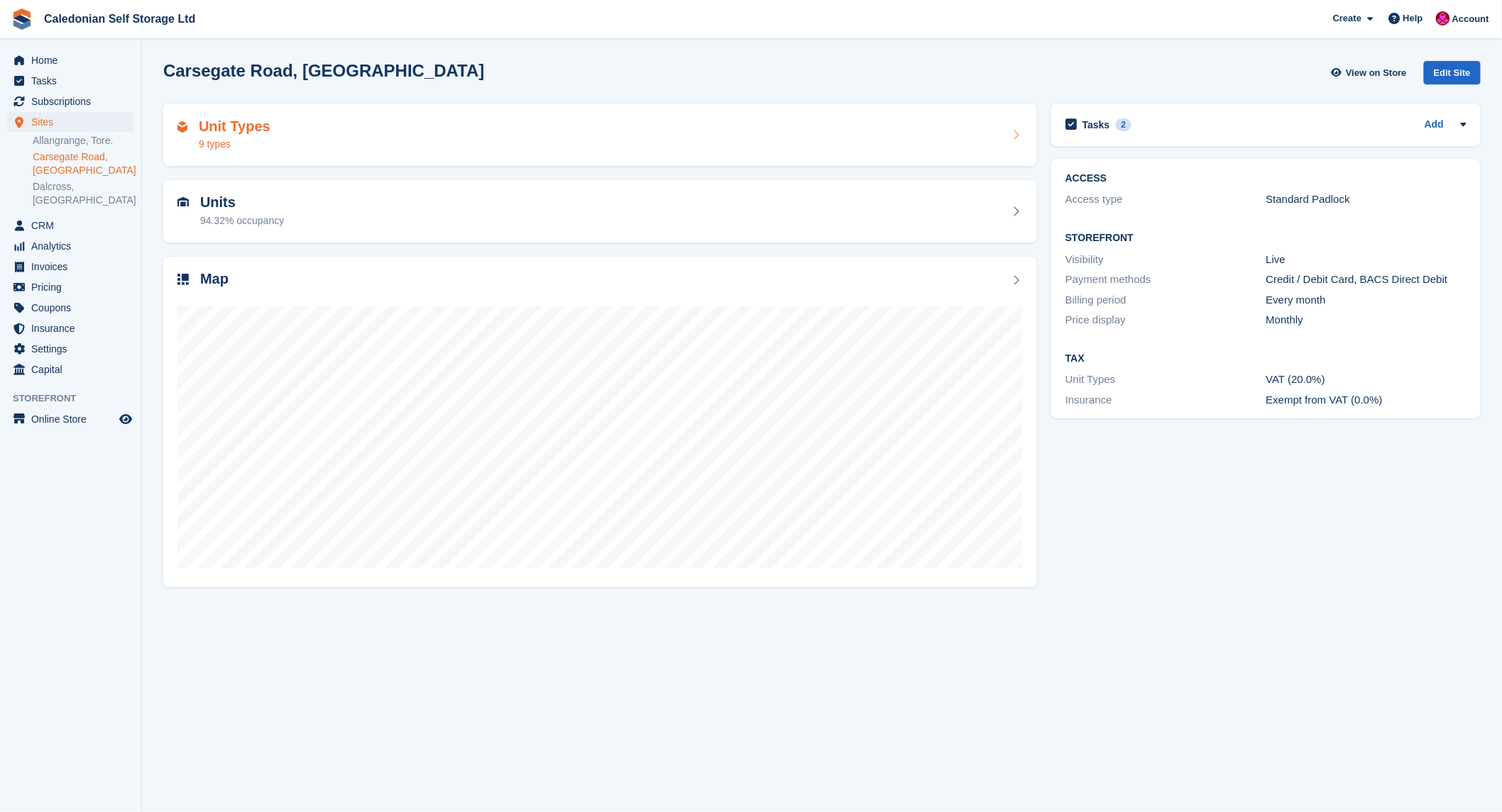
click at [215, 126] on h2 "Unit Types" at bounding box center [235, 127] width 72 height 16
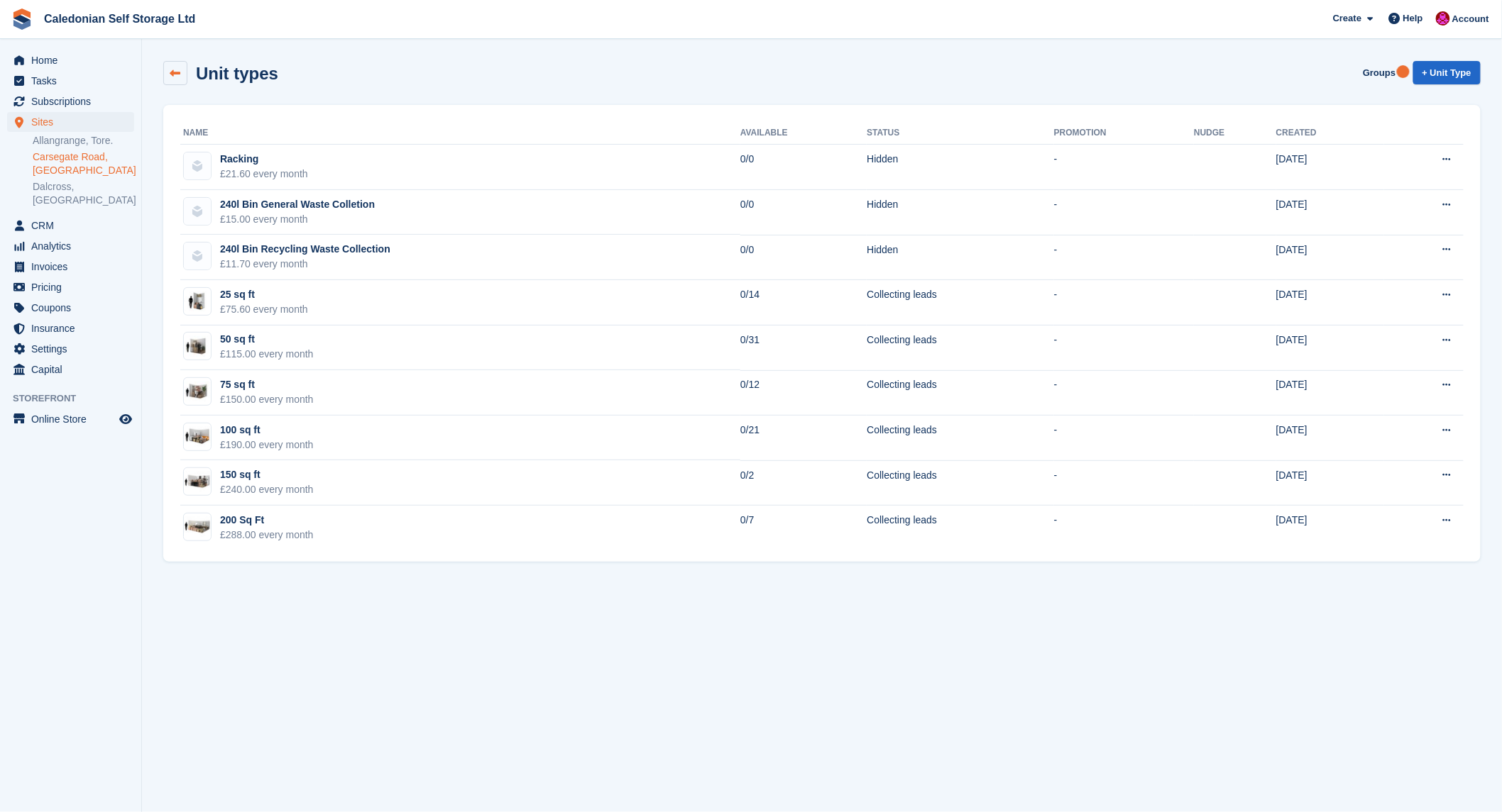
click at [180, 68] on icon at bounding box center [176, 73] width 11 height 11
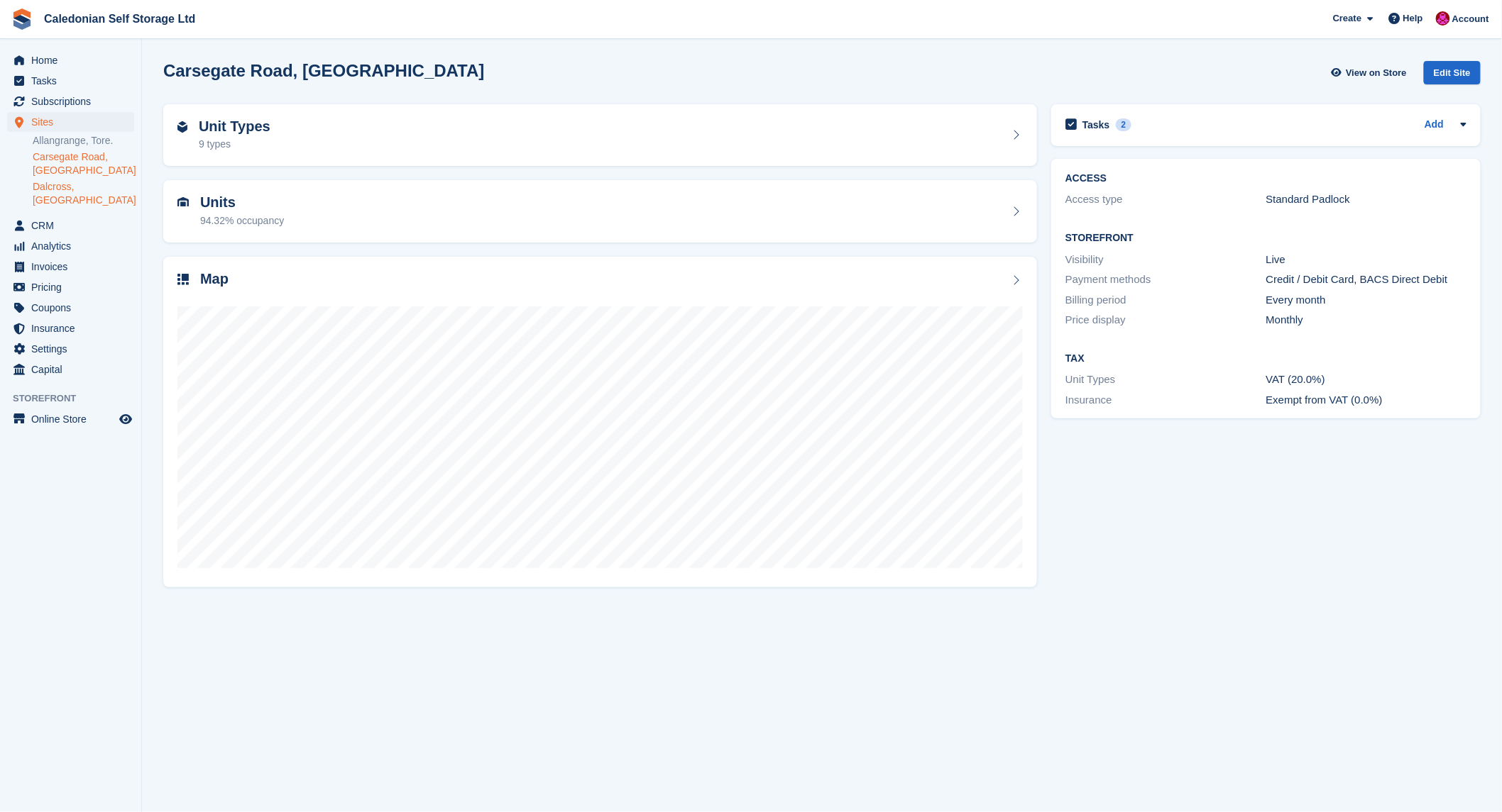
click at [55, 189] on link "Dalcross, [GEOGRAPHIC_DATA]" at bounding box center [84, 194] width 102 height 27
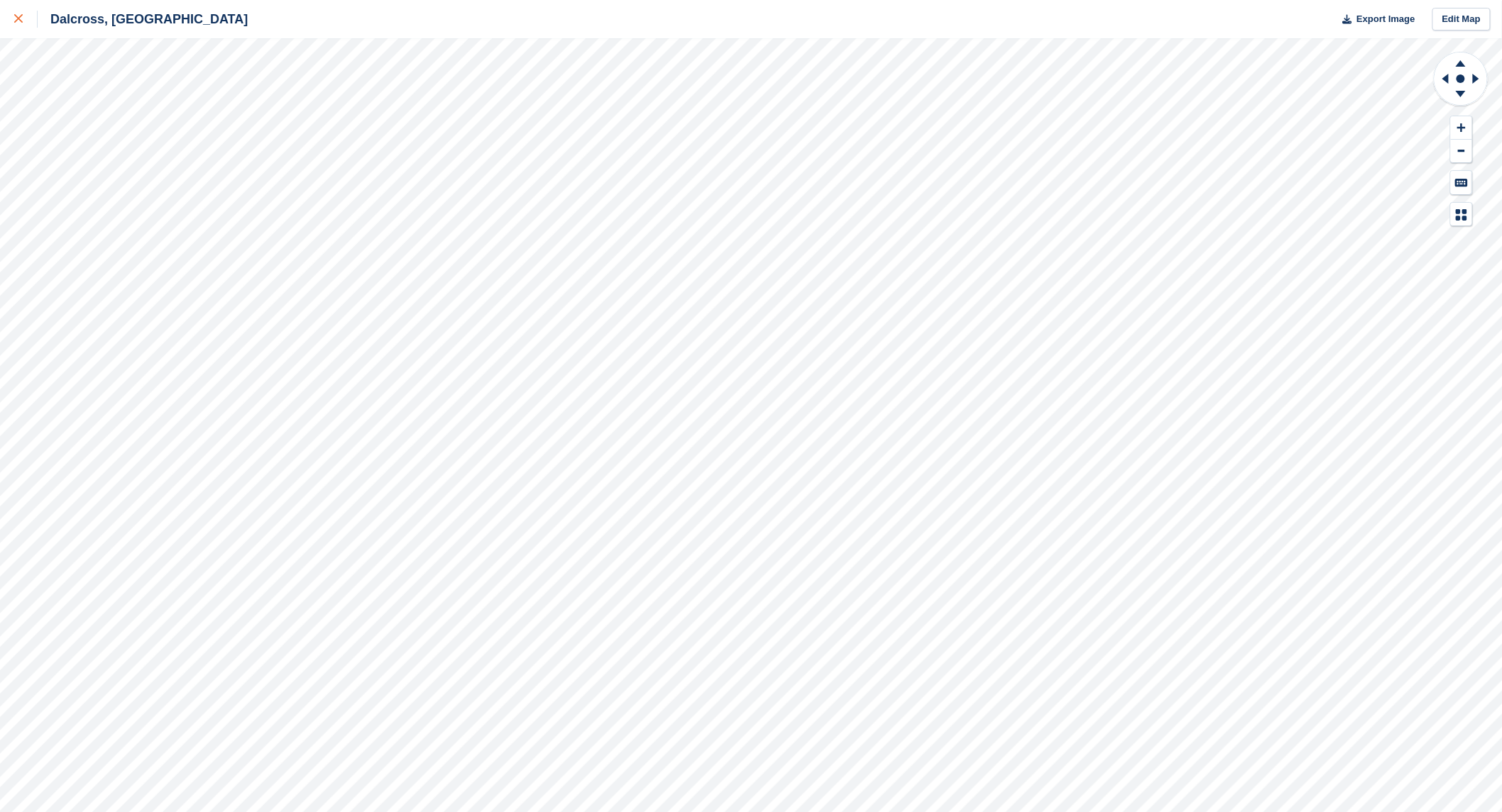
click at [16, 16] on link at bounding box center [19, 19] width 38 height 38
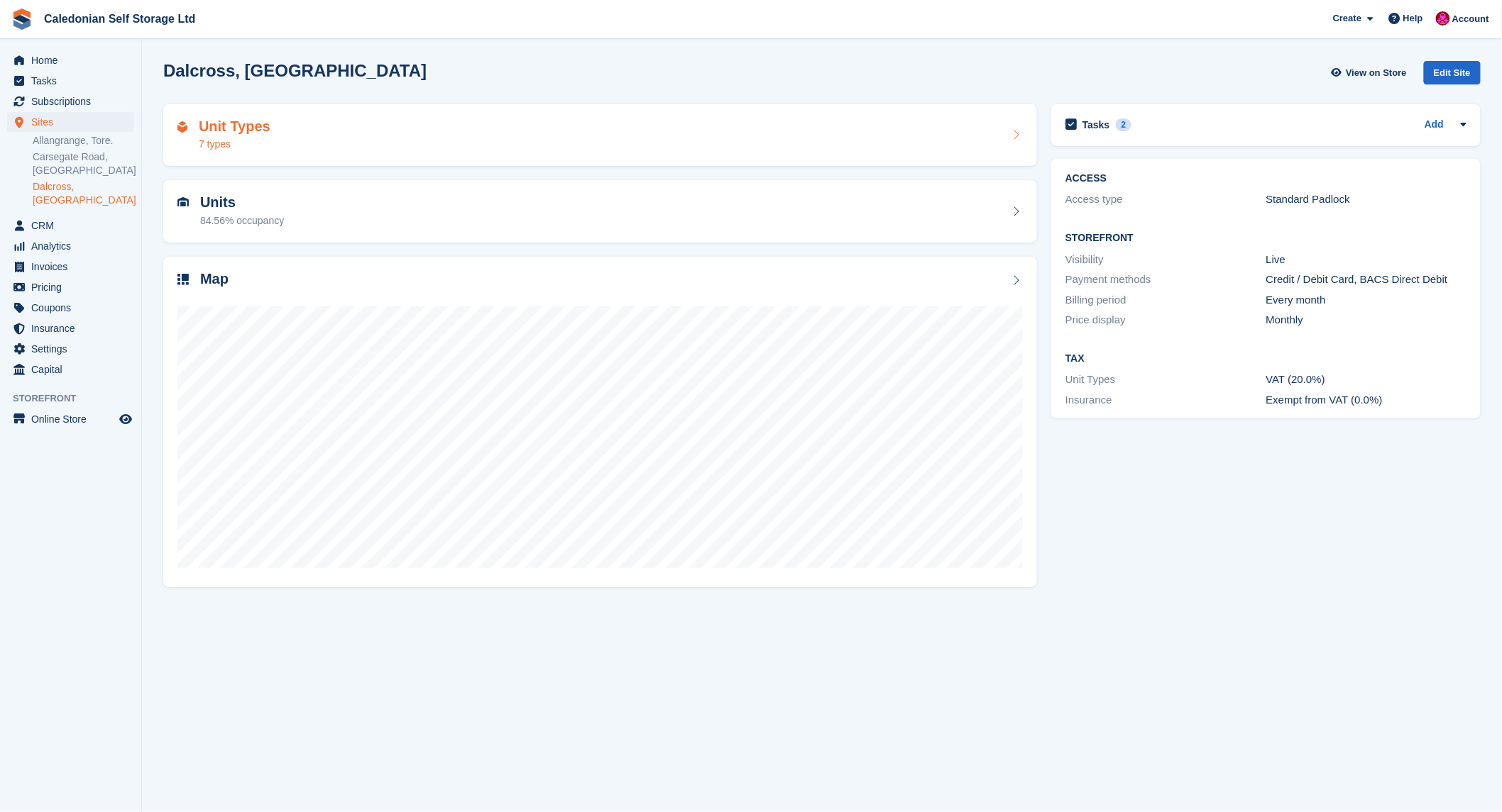
click at [223, 124] on h2 "Unit Types" at bounding box center [235, 127] width 72 height 16
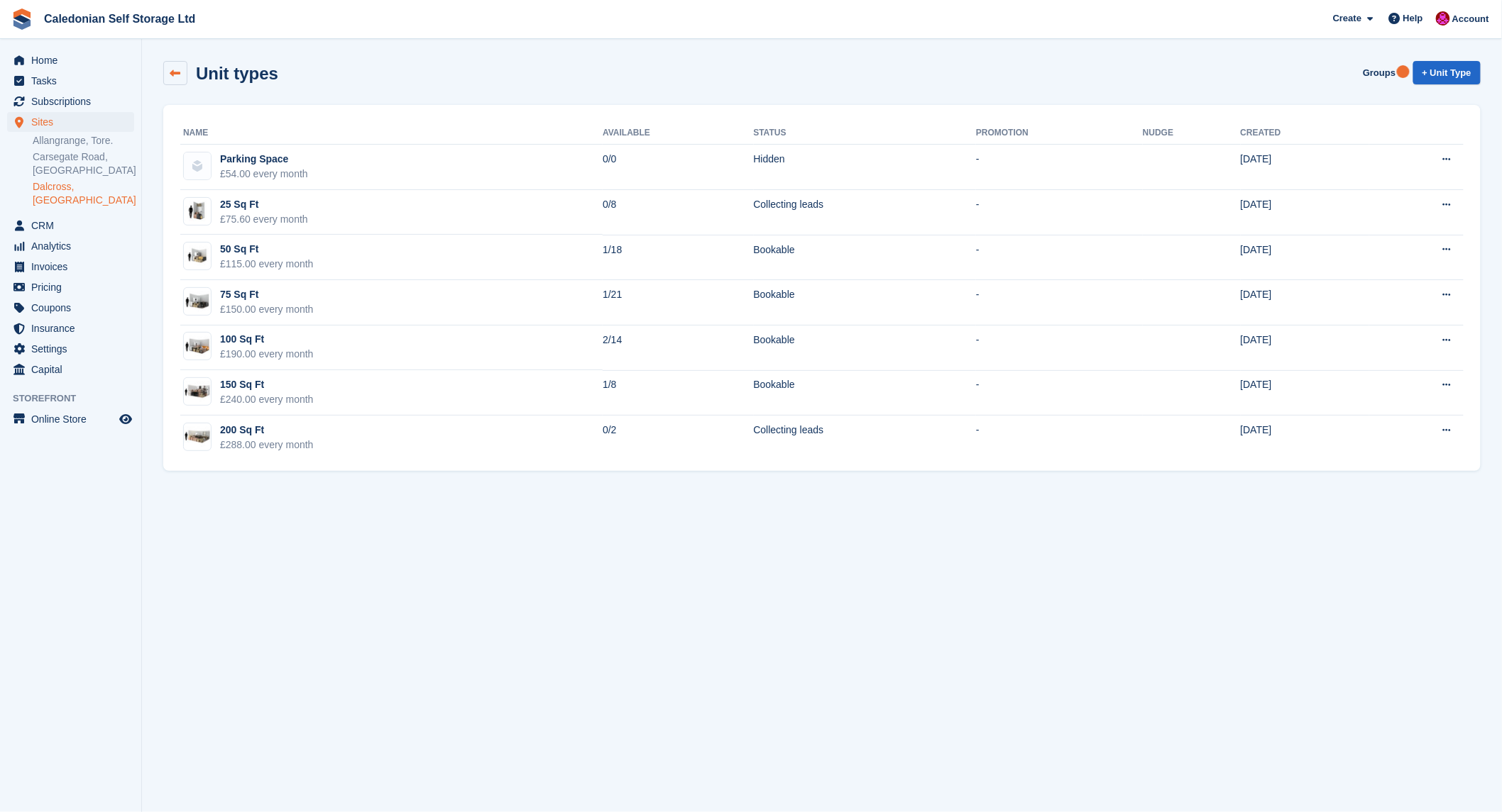
click at [182, 72] on link at bounding box center [176, 73] width 24 height 24
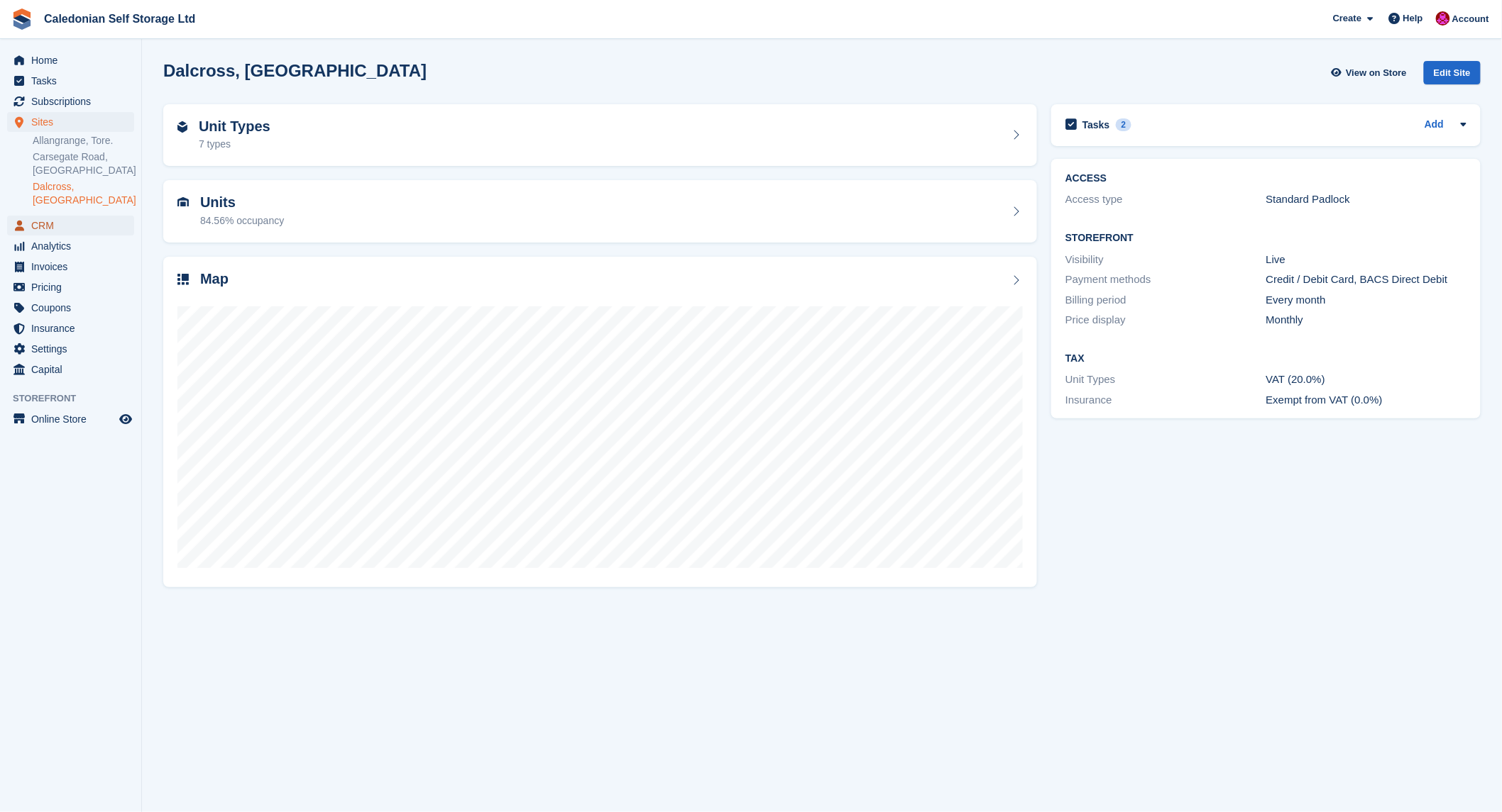
click at [46, 215] on span "CRM" at bounding box center [73, 225] width 85 height 20
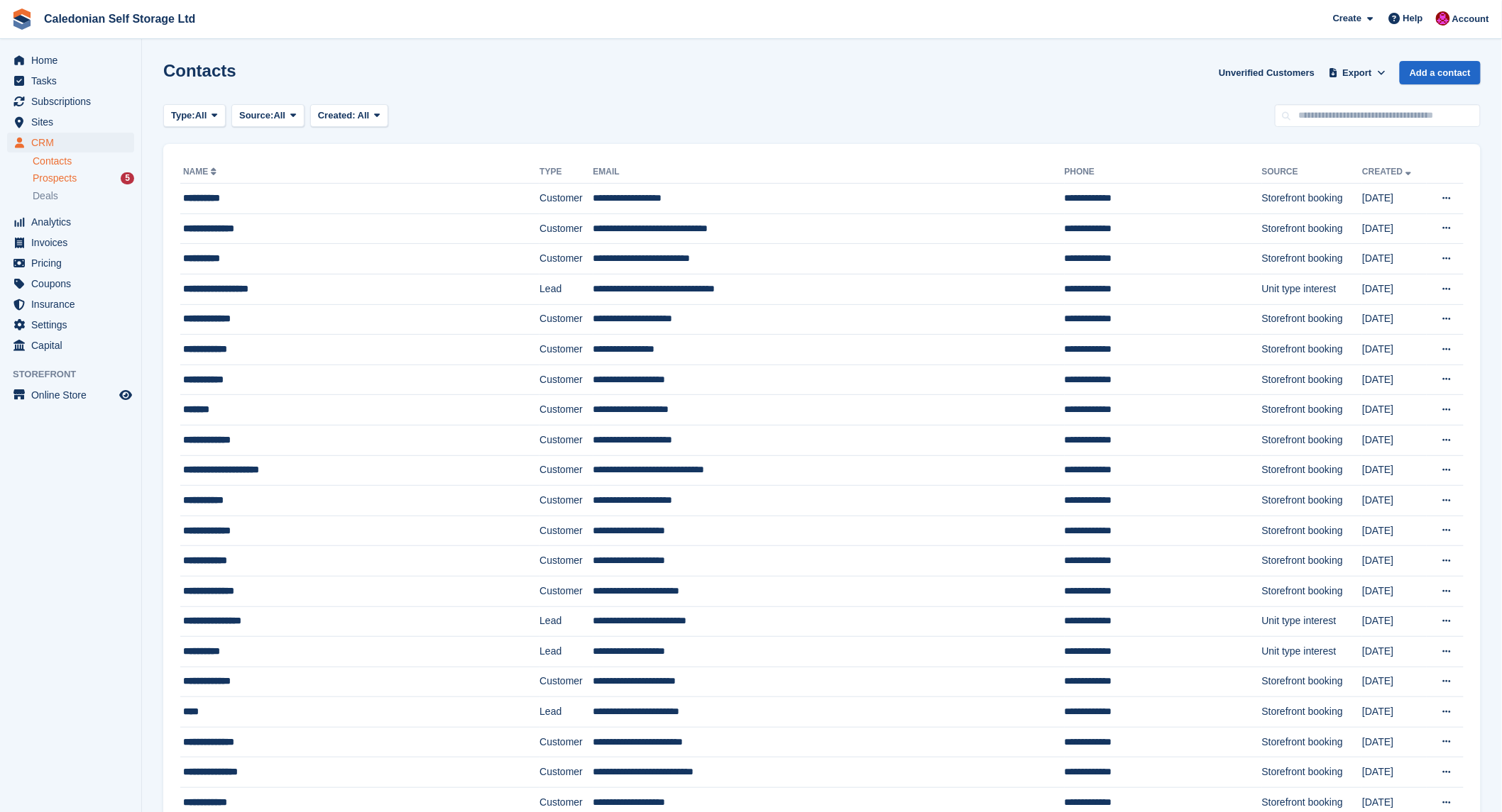
click at [69, 178] on span "Prospects" at bounding box center [55, 179] width 44 height 14
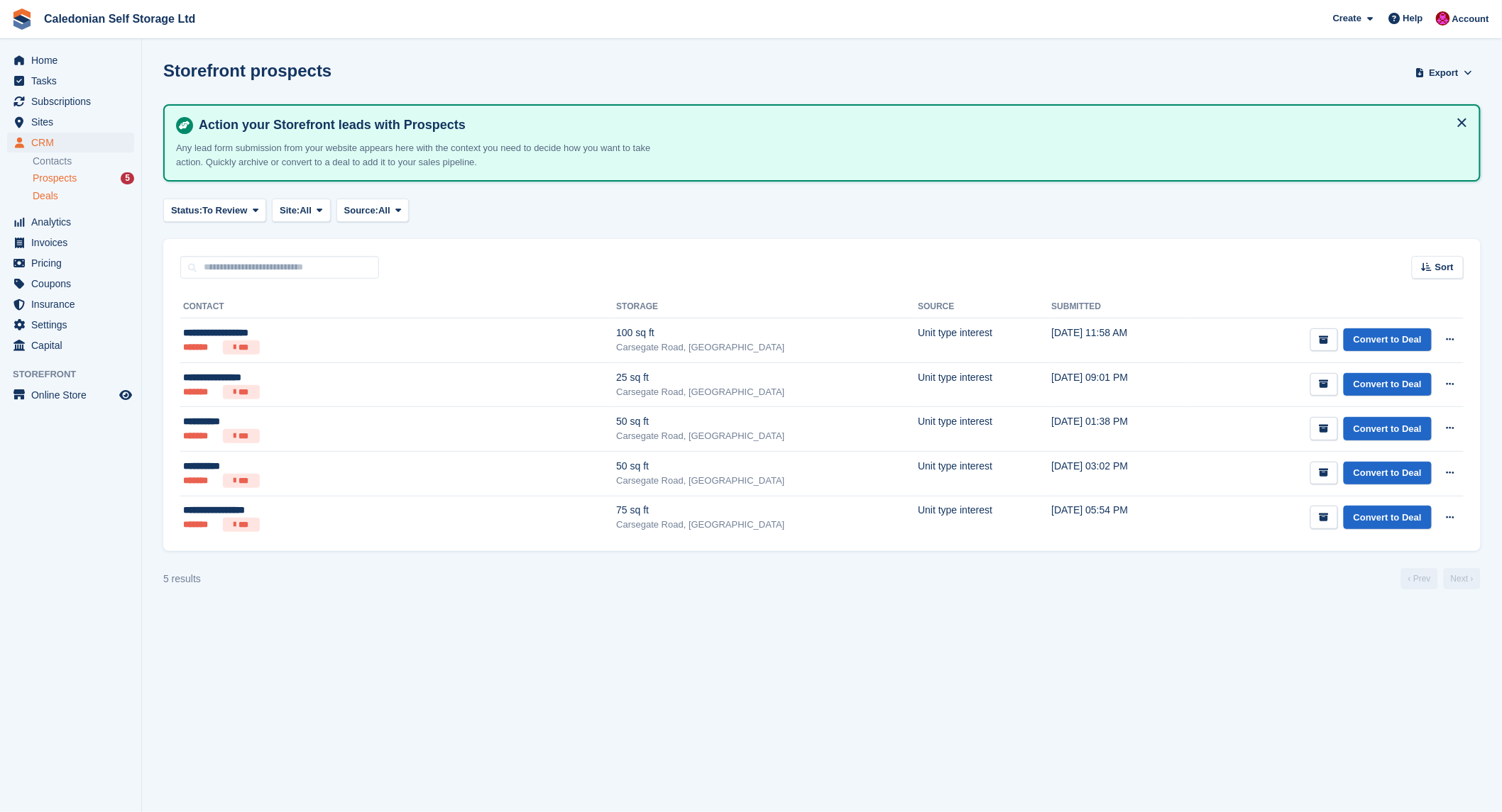
click at [46, 196] on span "Deals" at bounding box center [46, 197] width 26 height 14
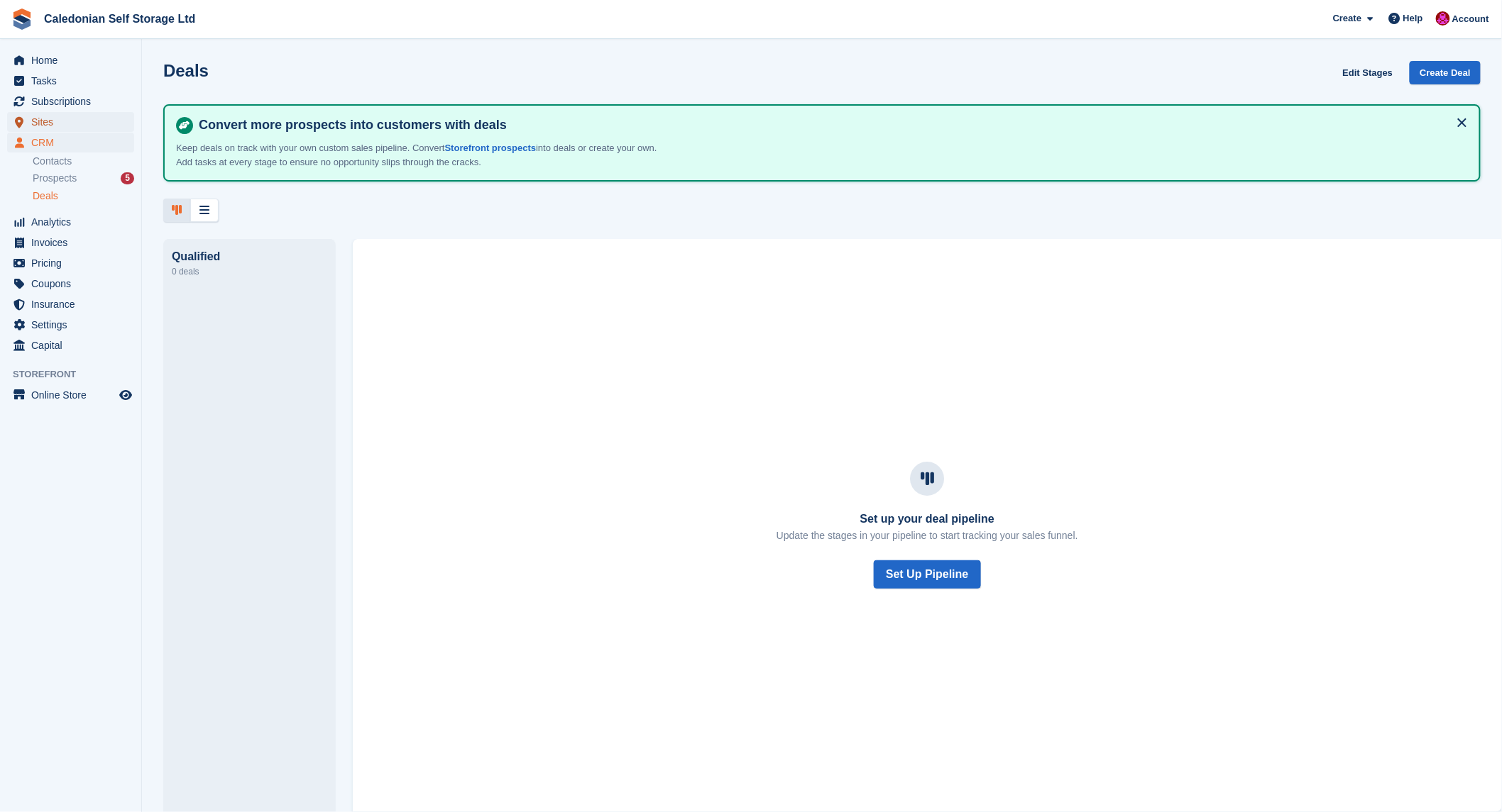
click at [44, 124] on span "Sites" at bounding box center [73, 122] width 85 height 20
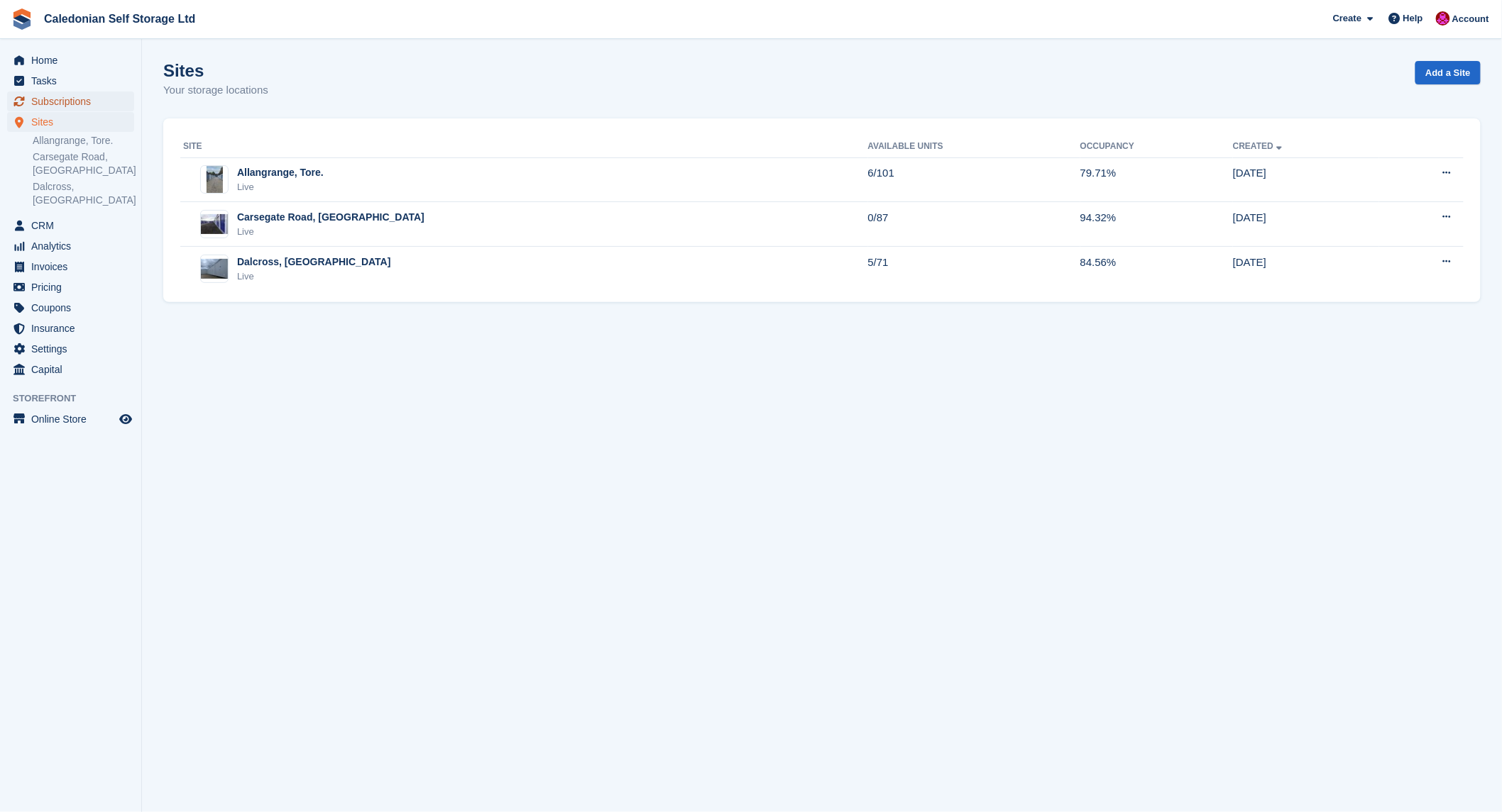
click at [50, 96] on span "Subscriptions" at bounding box center [73, 102] width 85 height 20
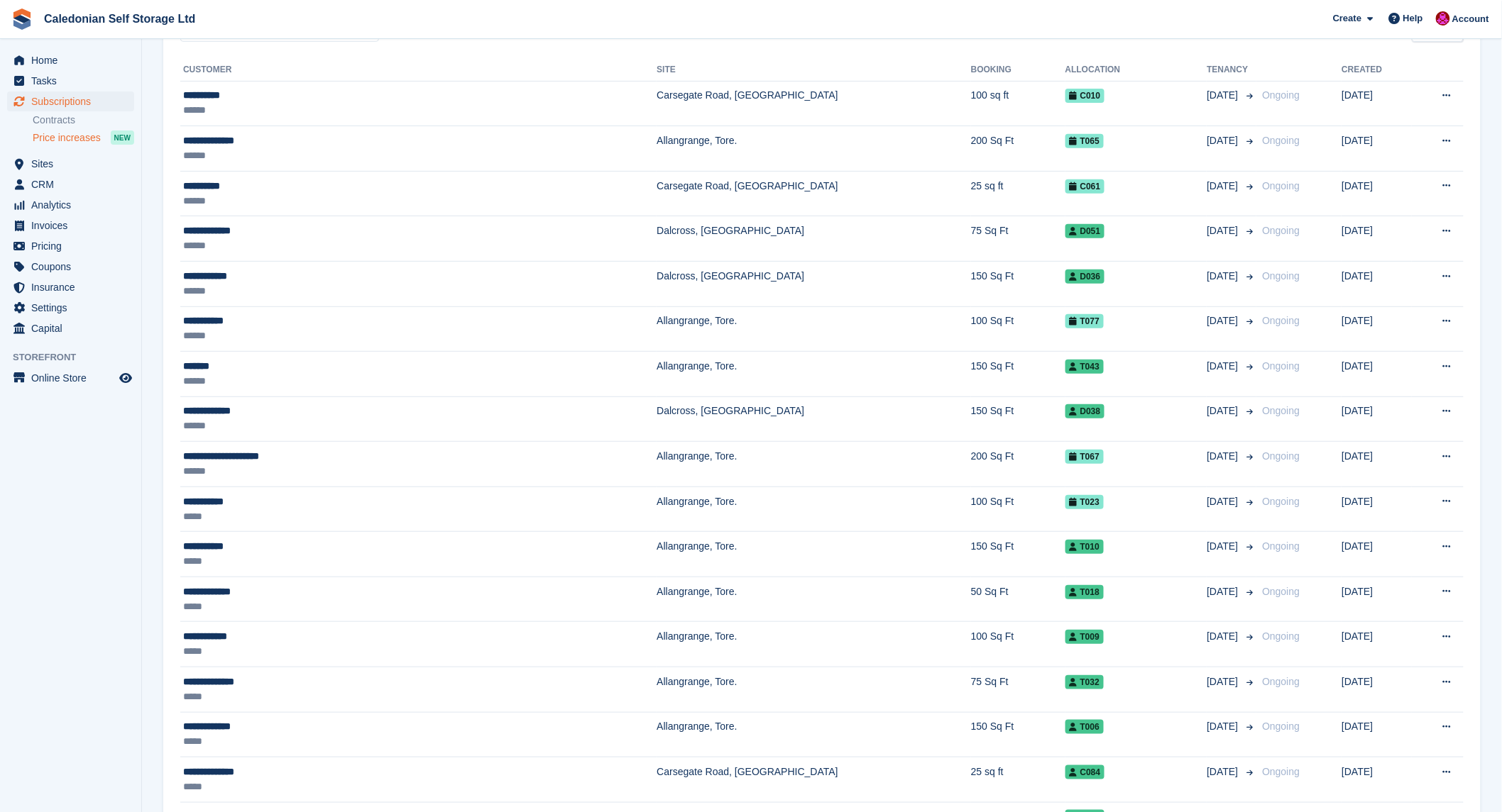
scroll to position [158, 0]
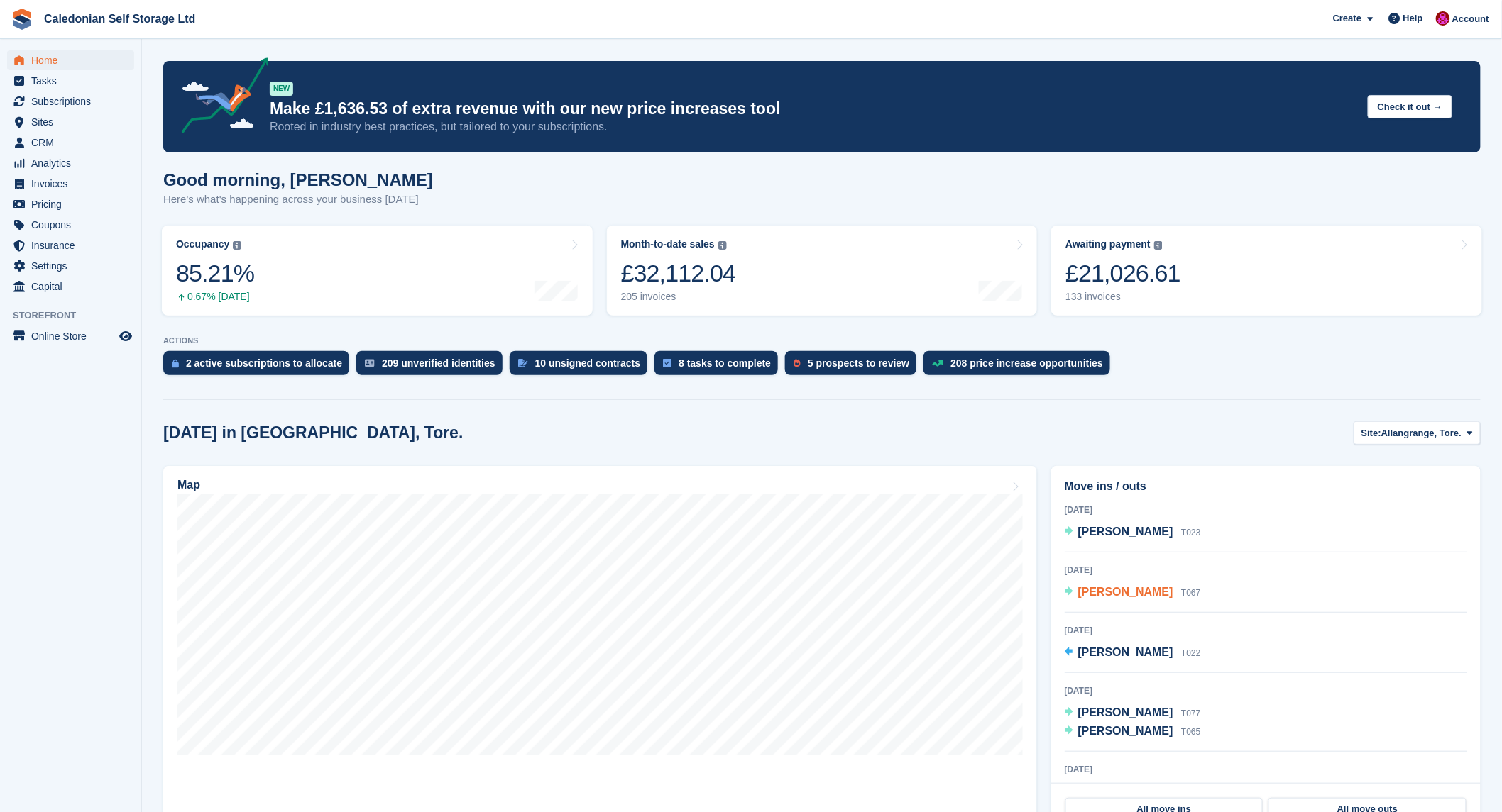
click at [1173, 592] on span "[PERSON_NAME]" at bounding box center [1125, 592] width 95 height 12
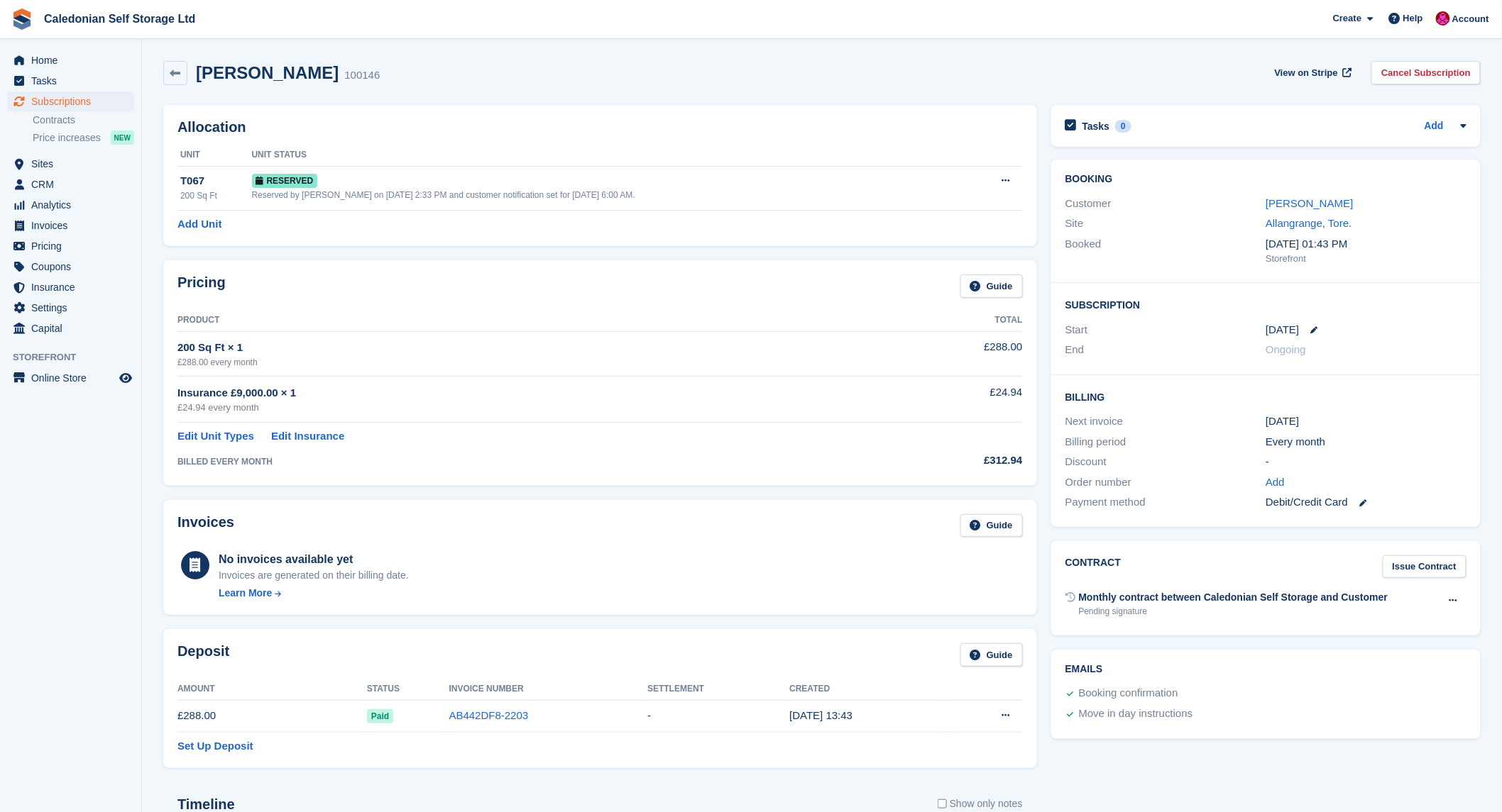
click at [1102, 762] on div "Tasks 0 Add No tasks related to Subscription #100146 Booking Customer [PERSON_N…" at bounding box center [1265, 645] width 443 height 1096
click at [1346, 203] on link "Mrs Veronica Yeandle" at bounding box center [1308, 203] width 87 height 12
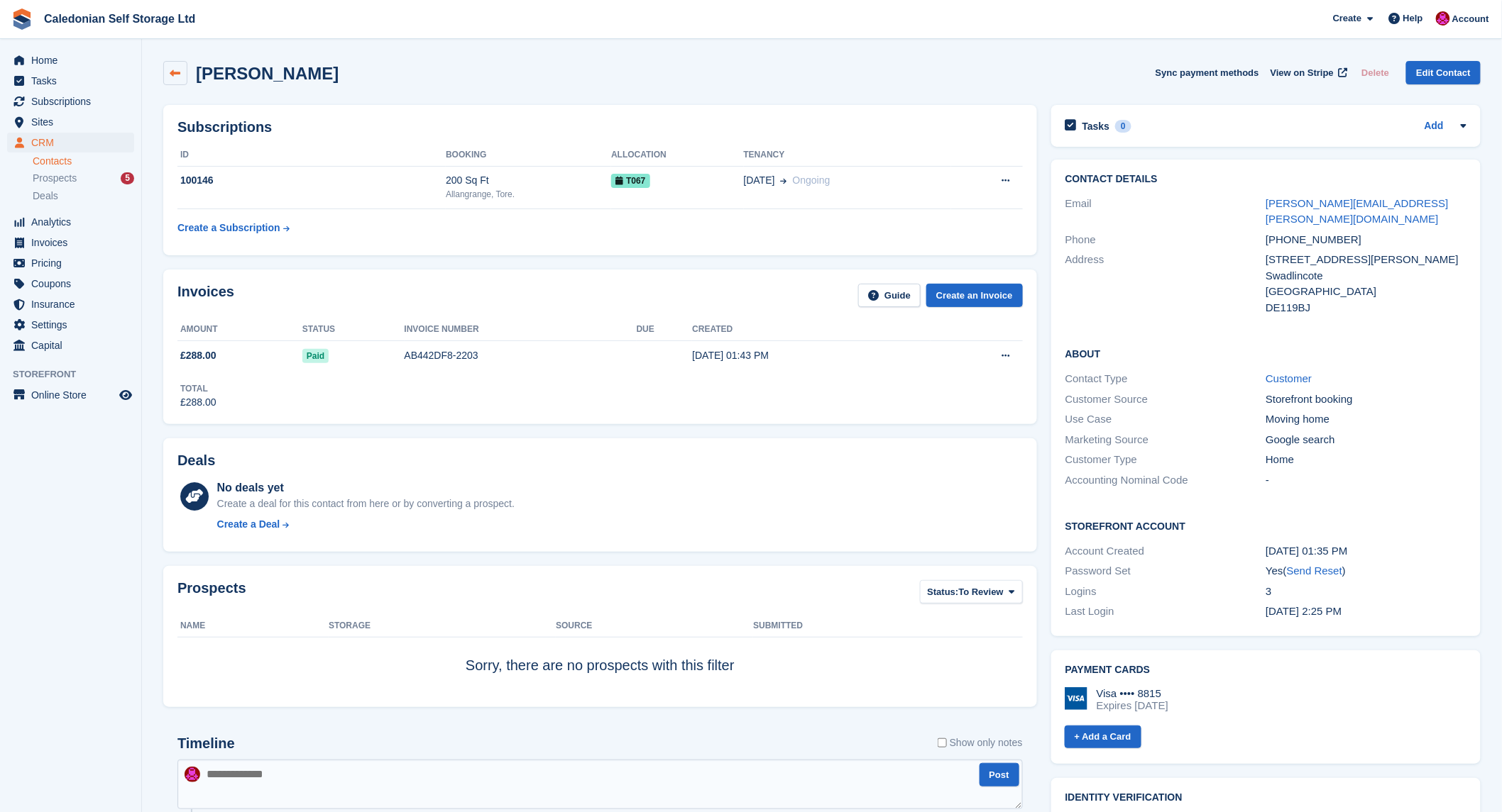
click at [171, 73] on icon at bounding box center [176, 73] width 11 height 11
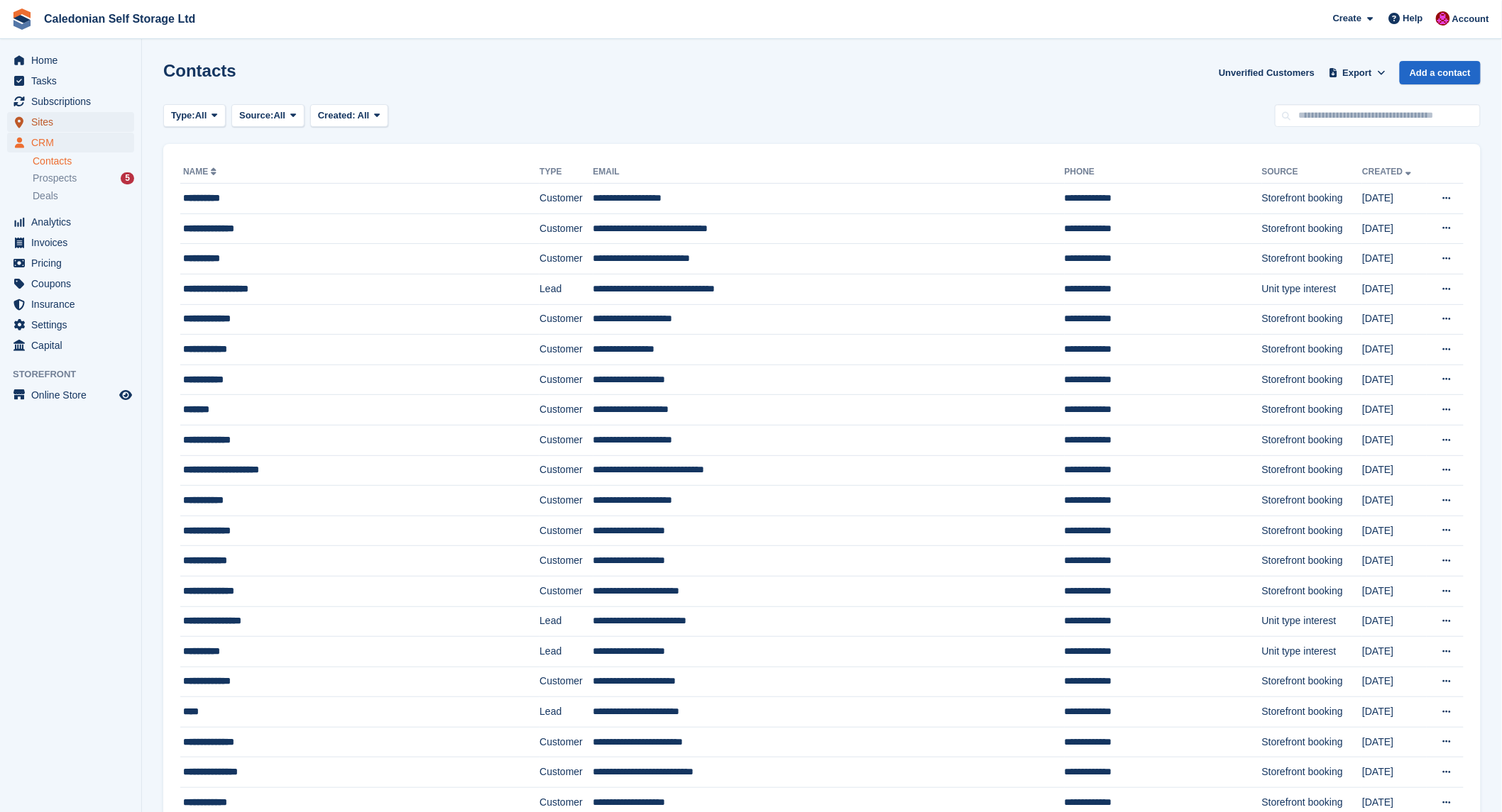
click at [50, 124] on span "Sites" at bounding box center [73, 122] width 85 height 20
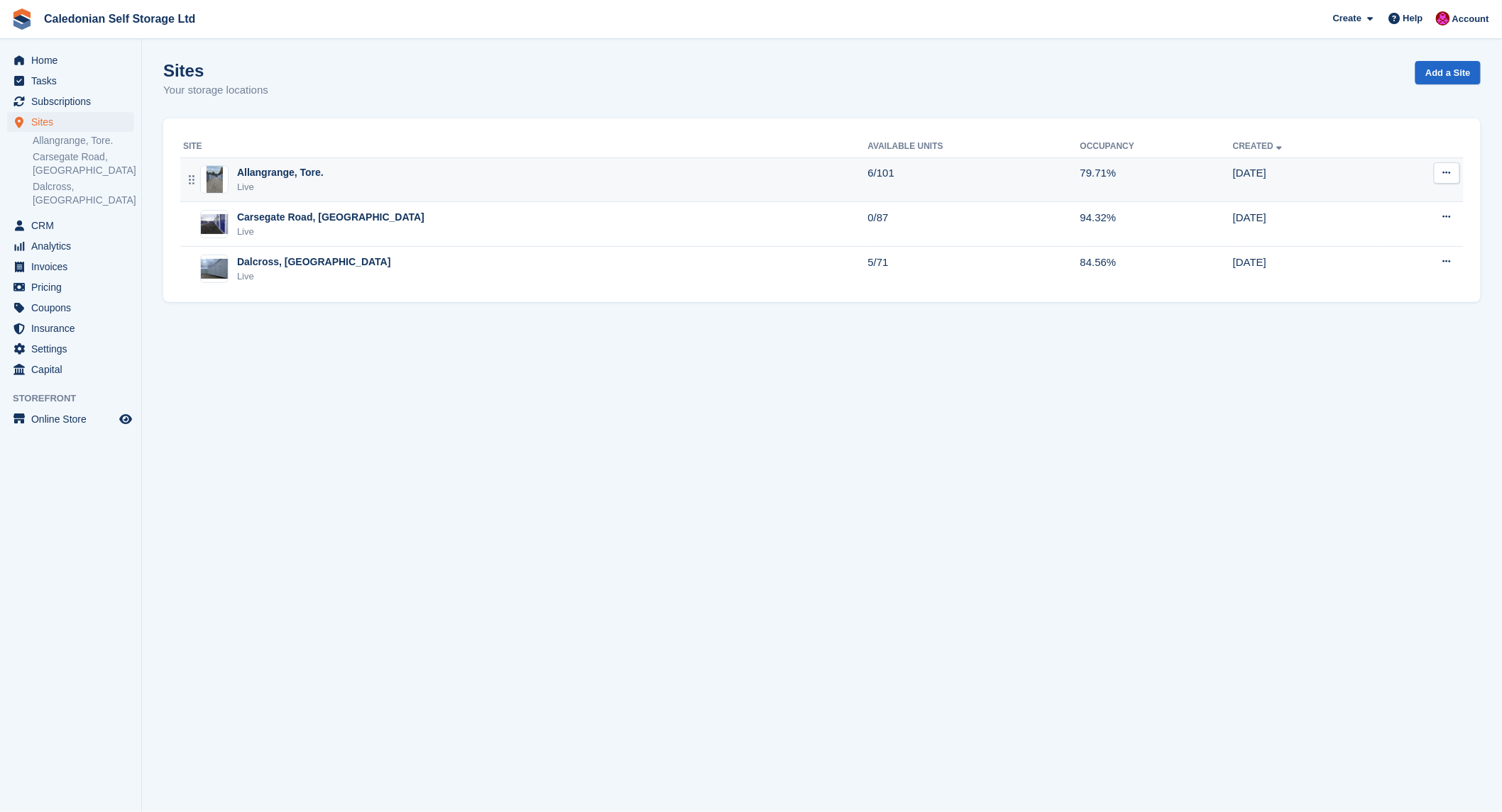
click at [259, 175] on div "Allangrange, Tore." at bounding box center [279, 173] width 87 height 15
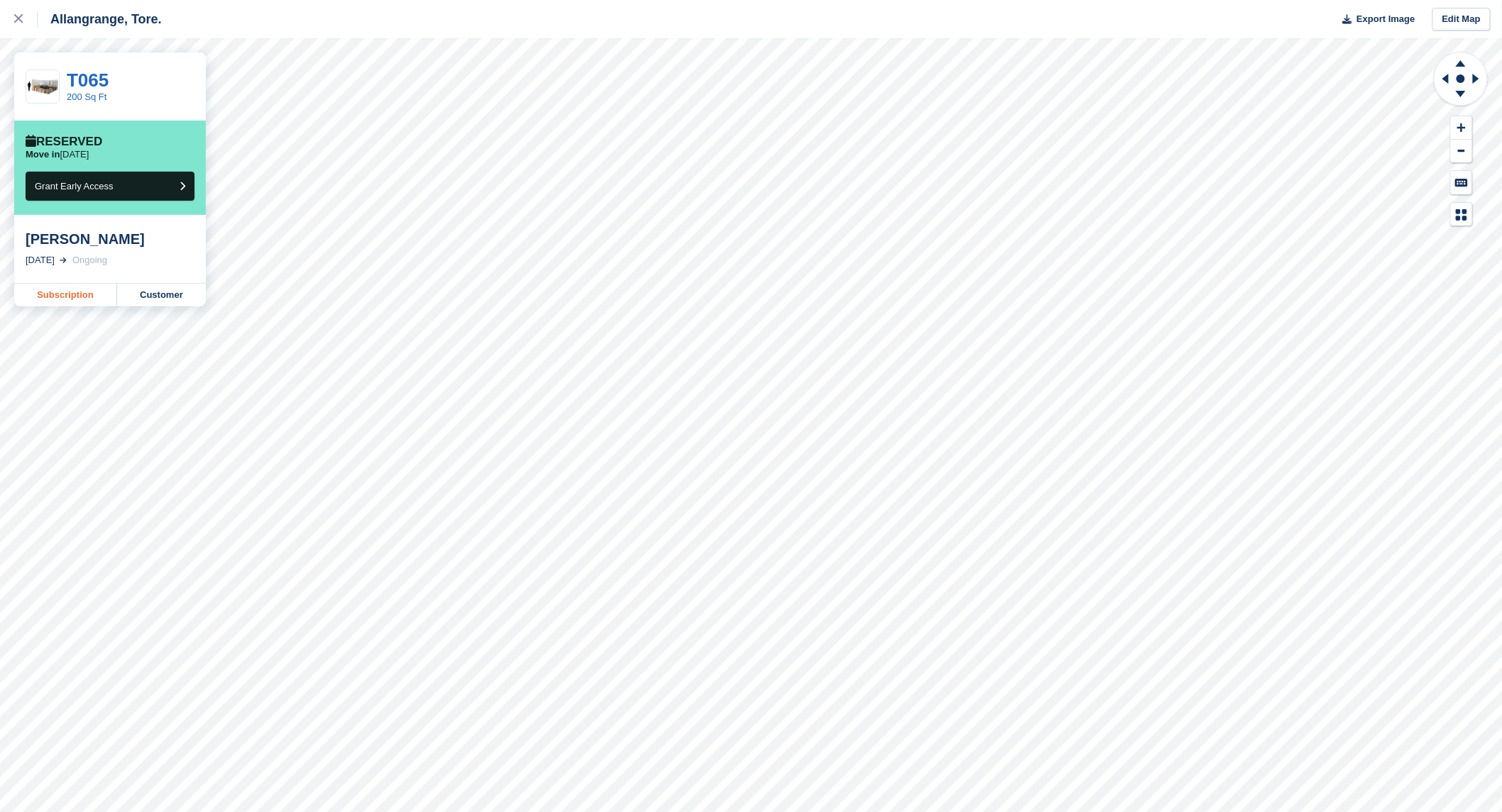
click at [68, 293] on link "Subscription" at bounding box center [65, 294] width 103 height 23
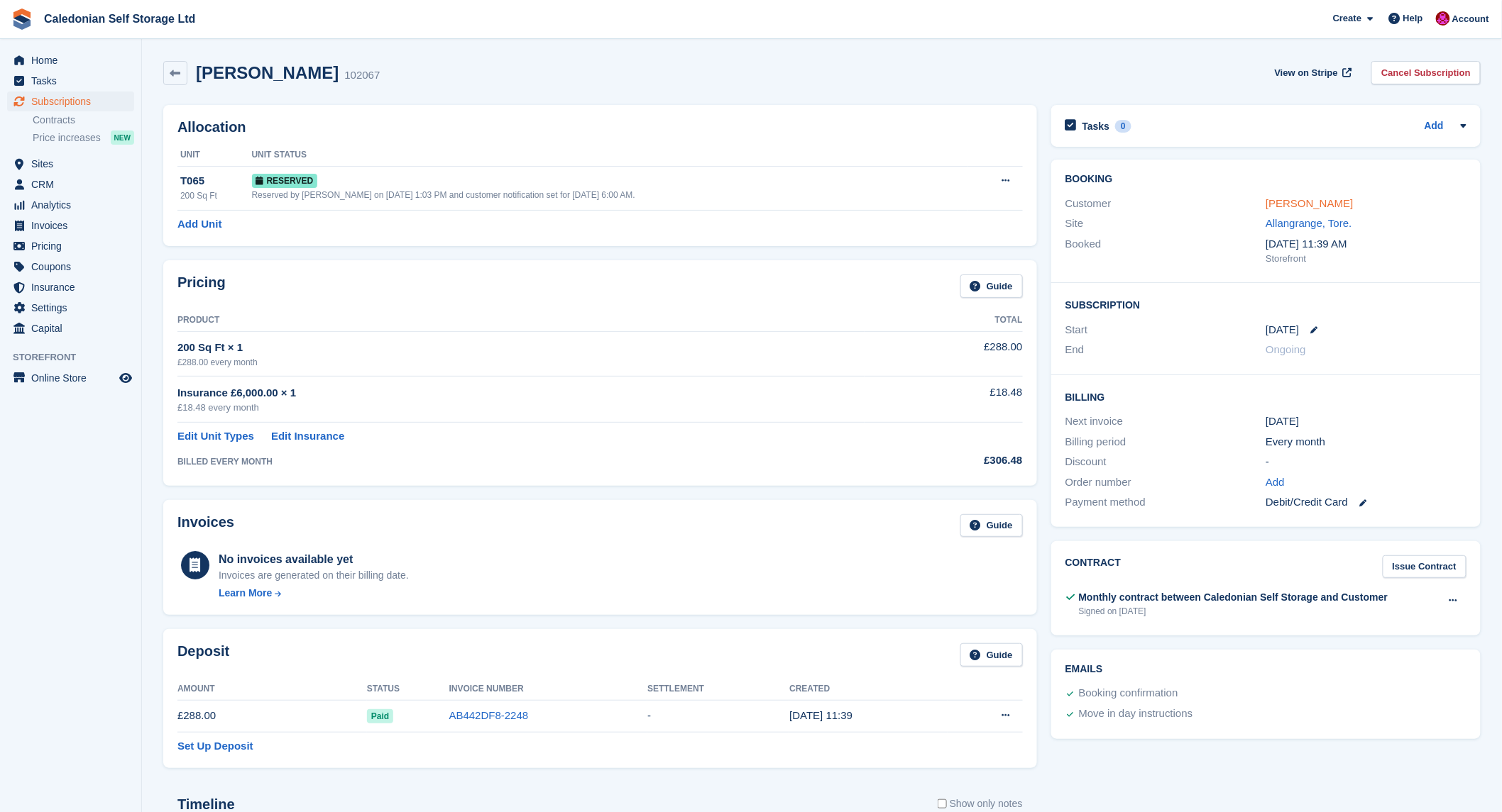
click at [1332, 203] on link "[PERSON_NAME]" at bounding box center [1308, 203] width 87 height 12
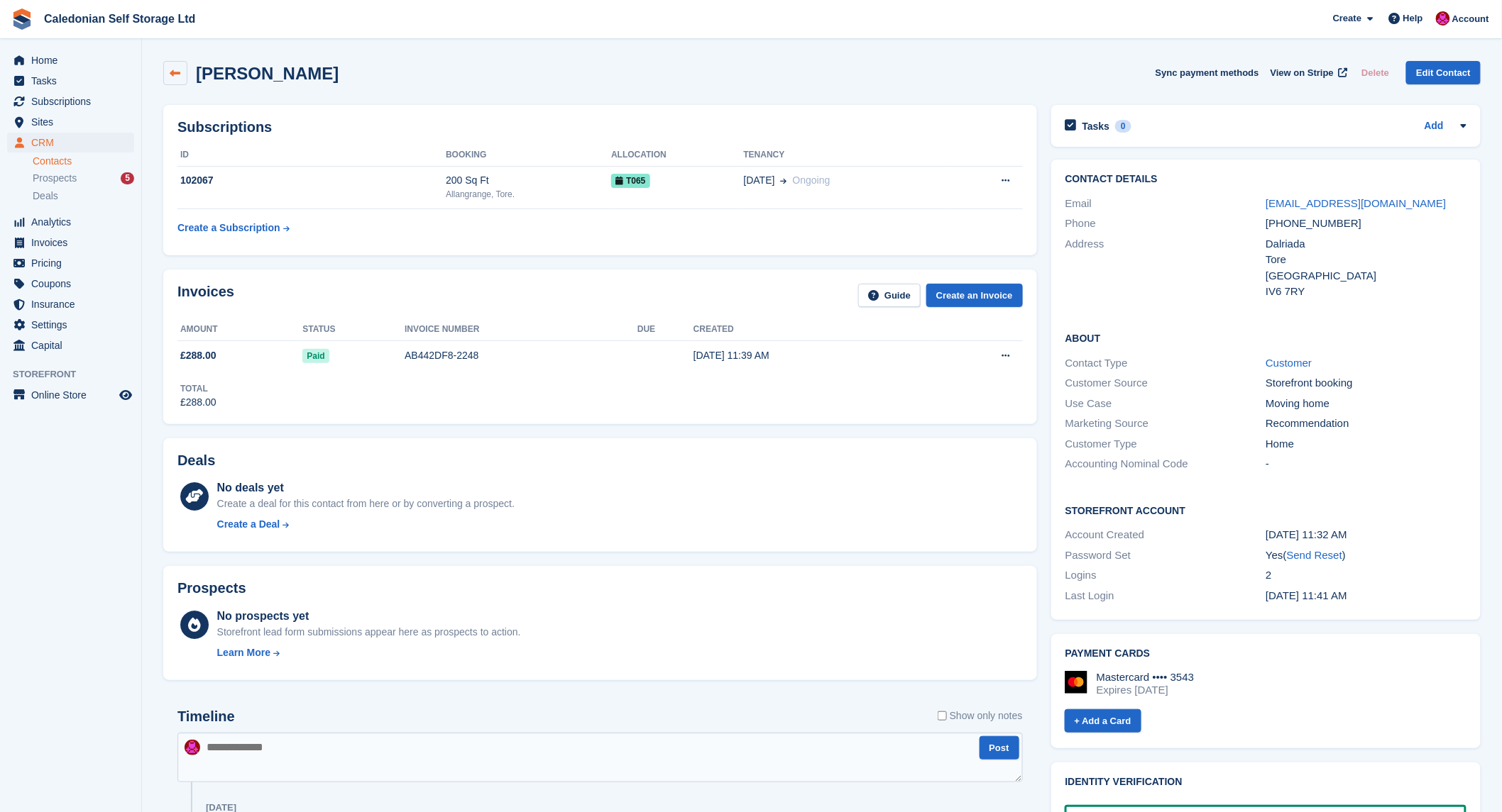
click at [173, 73] on icon at bounding box center [176, 73] width 11 height 11
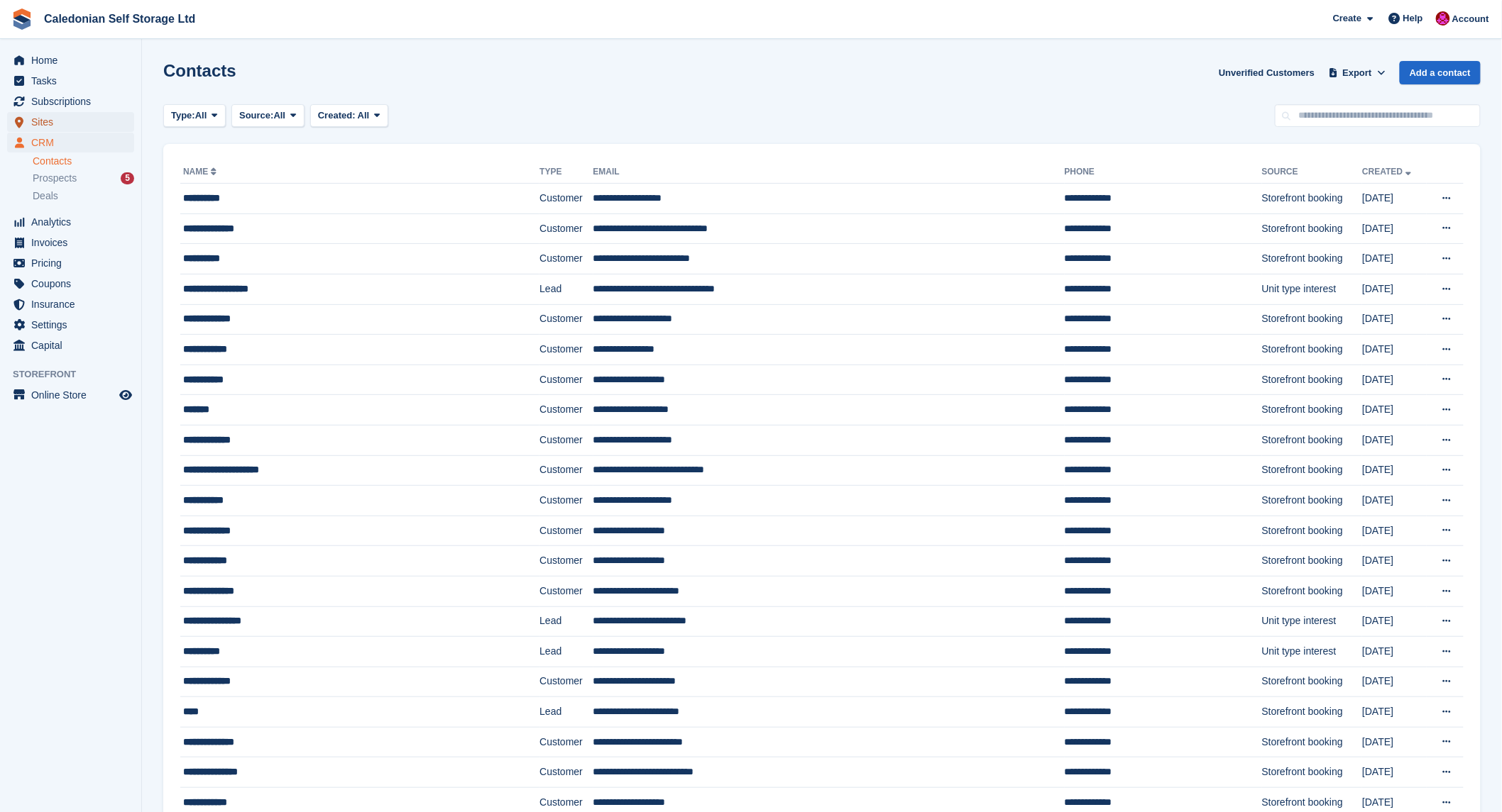
click at [45, 117] on span "Sites" at bounding box center [73, 122] width 85 height 20
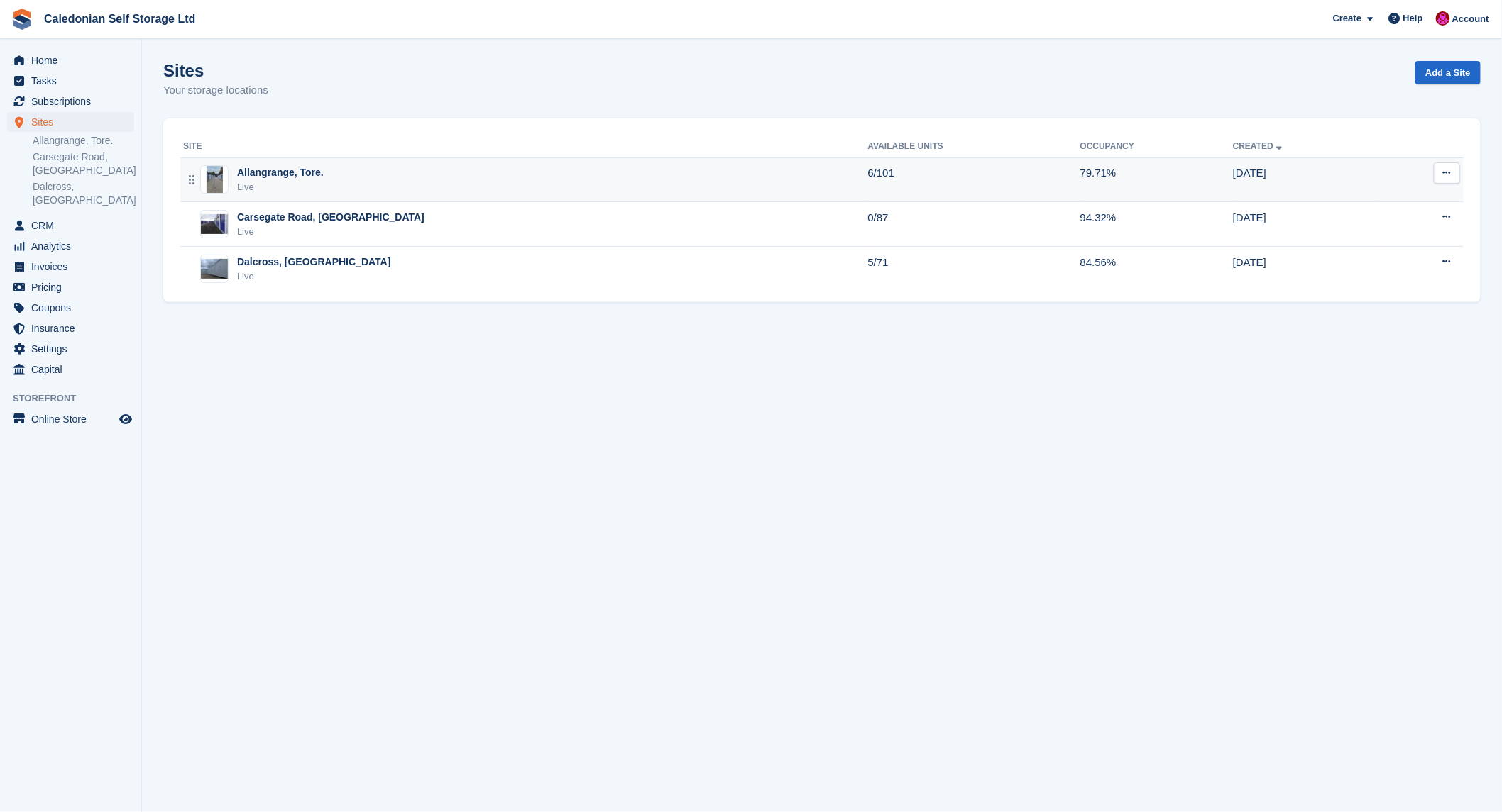
click at [257, 176] on div "Allangrange, Tore." at bounding box center [279, 173] width 87 height 15
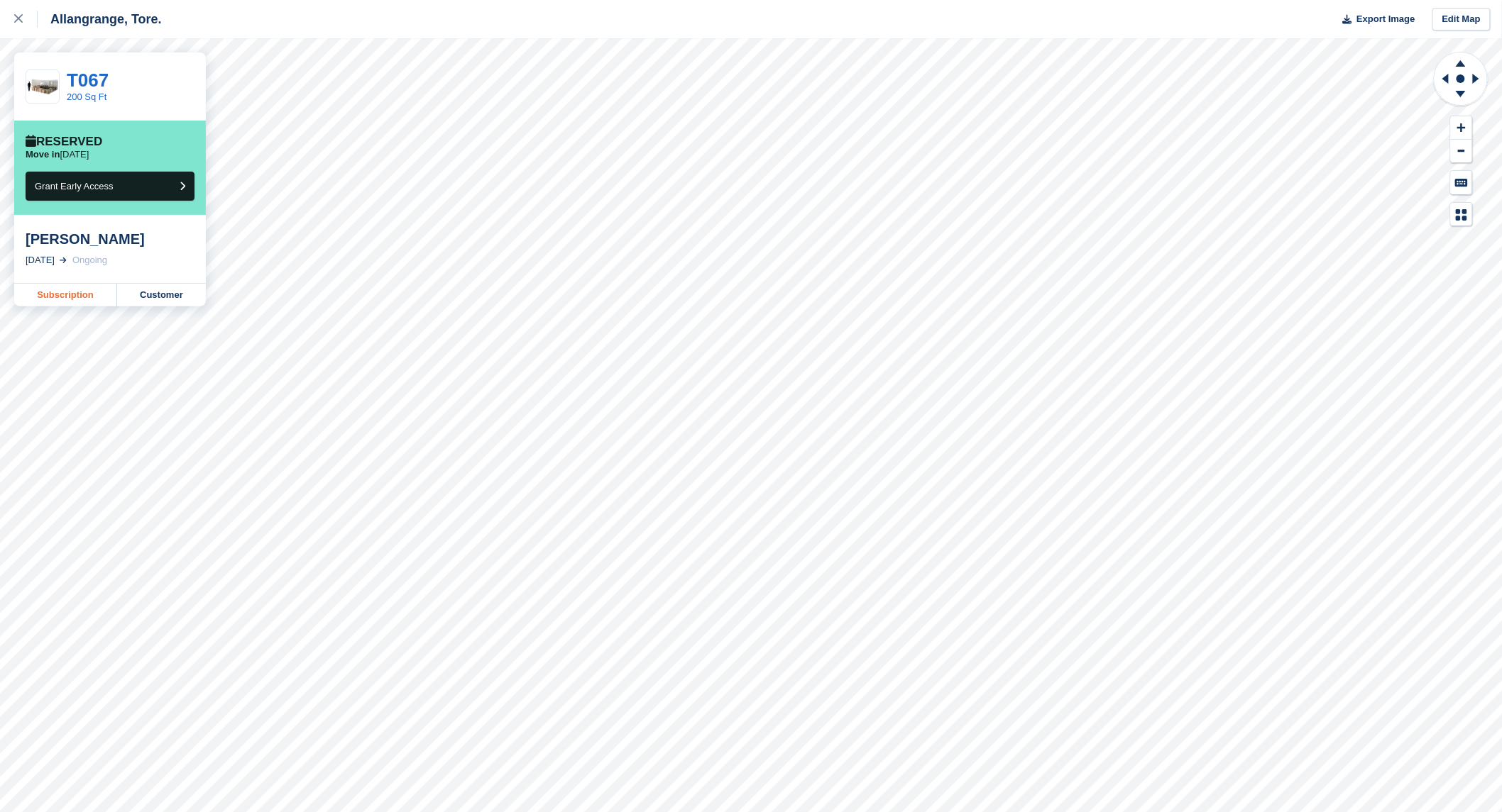
click at [58, 288] on link "Subscription" at bounding box center [65, 294] width 103 height 23
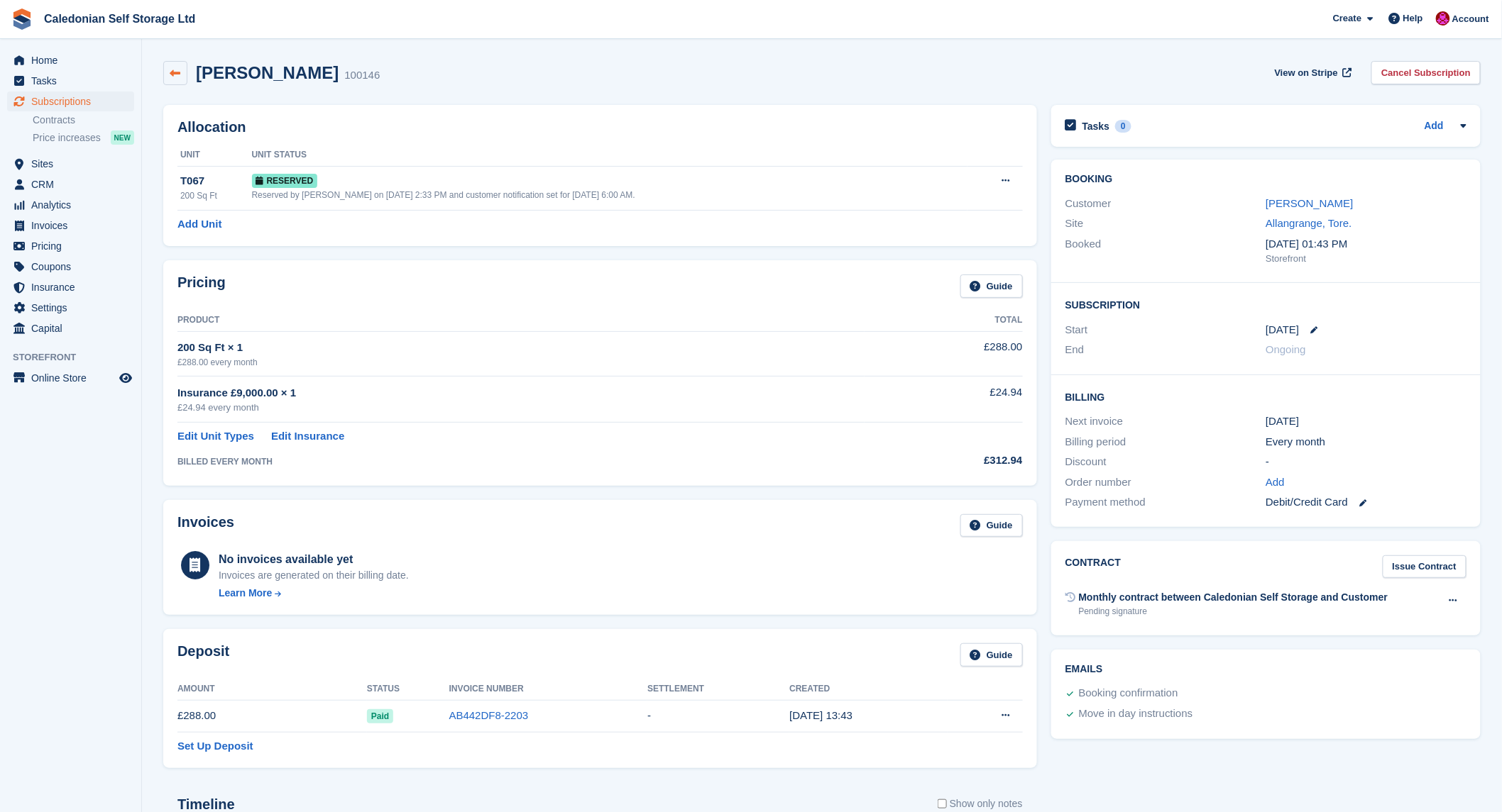
click at [176, 78] on icon at bounding box center [176, 73] width 11 height 11
